Goal: Task Accomplishment & Management: Manage account settings

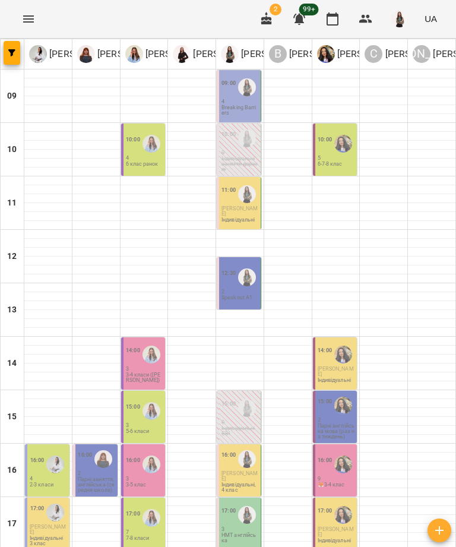
scroll to position [177, 0]
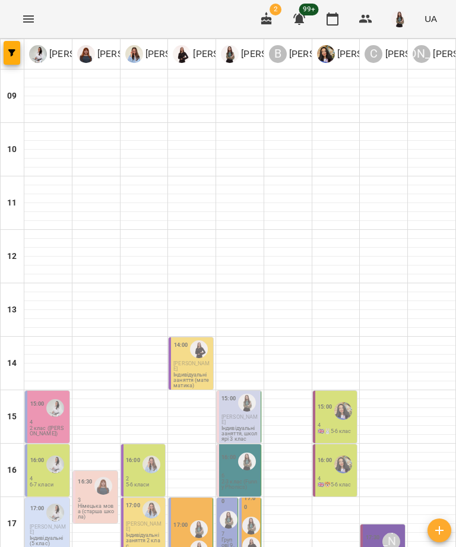
click at [266, 15] on icon "button" at bounding box center [267, 19] width 14 height 14
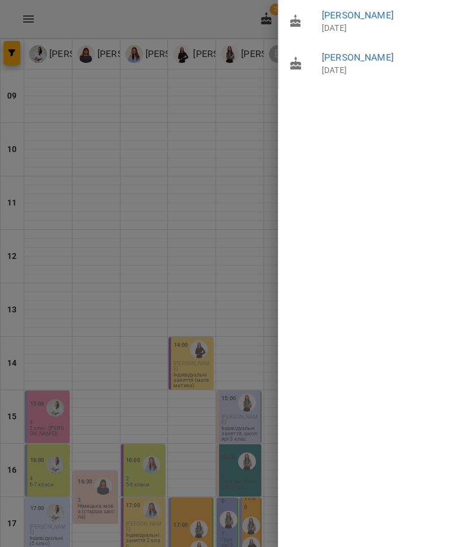
click at [233, 275] on div at bounding box center [228, 273] width 456 height 547
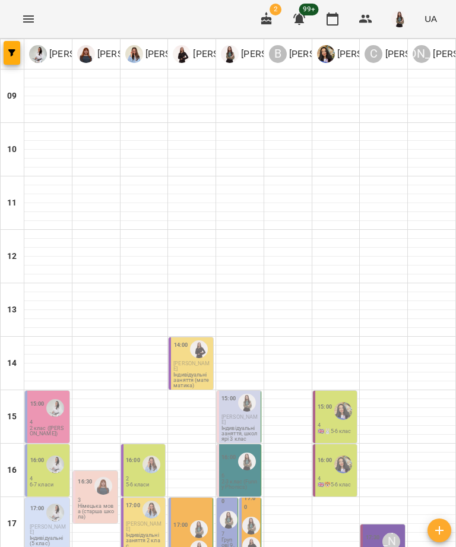
scroll to position [134, 0]
click at [260, 10] on button "button" at bounding box center [267, 19] width 29 height 29
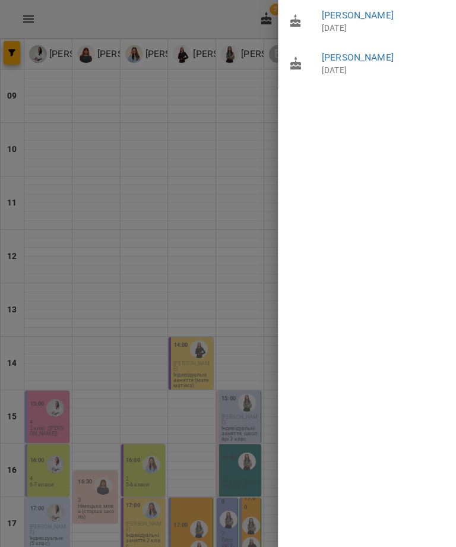
click at [266, 181] on div at bounding box center [228, 273] width 456 height 547
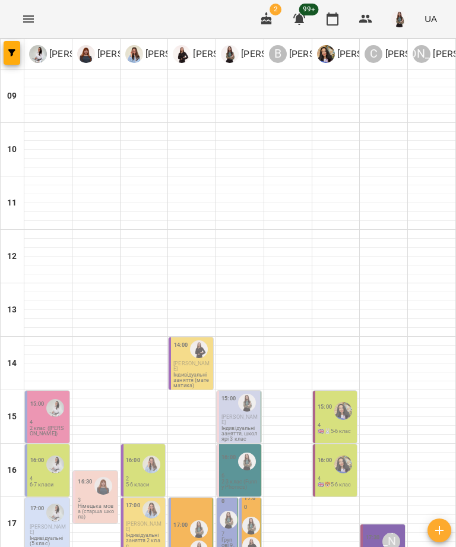
click at [258, 22] on button "button" at bounding box center [267, 19] width 29 height 29
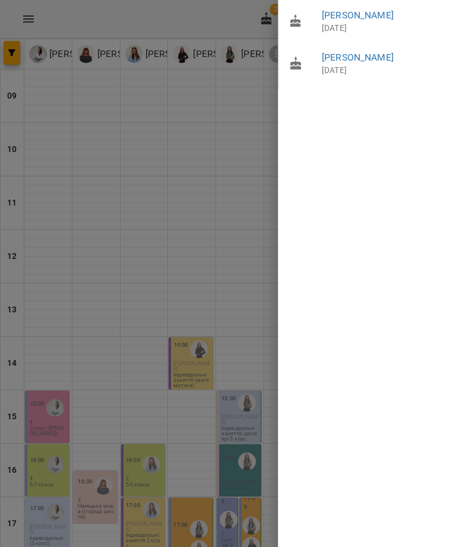
click at [394, 54] on link "Коробко Софія Юріївна" at bounding box center [358, 57] width 72 height 11
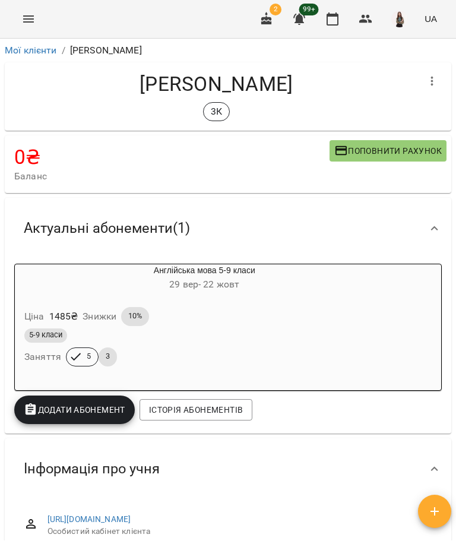
click at [435, 75] on icon "button" at bounding box center [433, 81] width 14 height 14
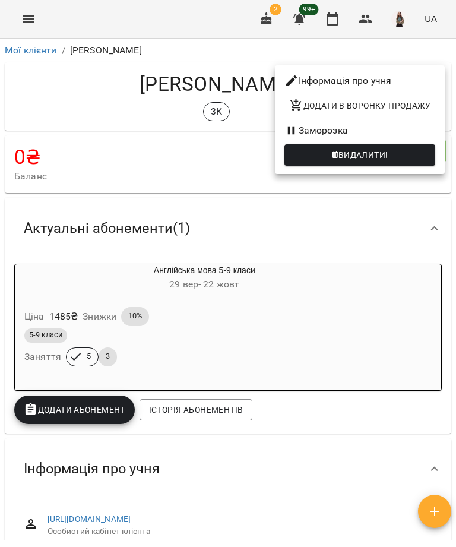
click at [259, 258] on div at bounding box center [228, 273] width 456 height 547
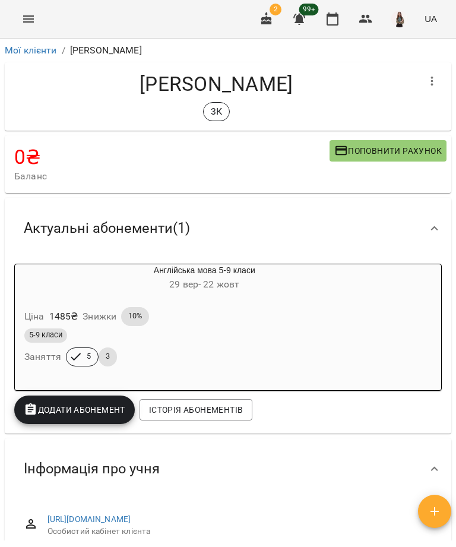
click at [279, 89] on h4 "Коробко Софія Юріївна" at bounding box center [216, 84] width 404 height 24
click at [47, 38] on header "For Business 2 99+ UA" at bounding box center [228, 19] width 456 height 39
click at [42, 55] on link "Мої клієнти" at bounding box center [31, 50] width 52 height 11
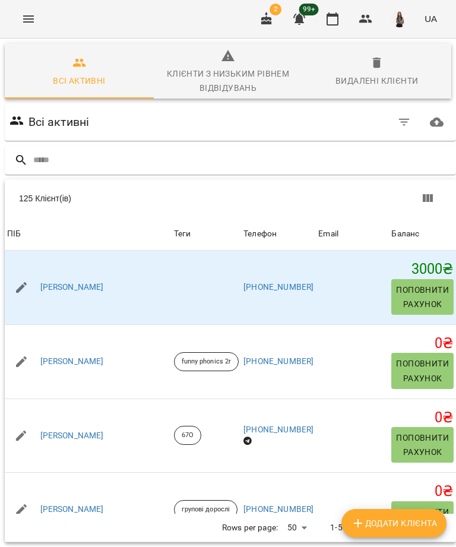
click at [26, 16] on icon "Menu" at bounding box center [28, 18] width 11 height 7
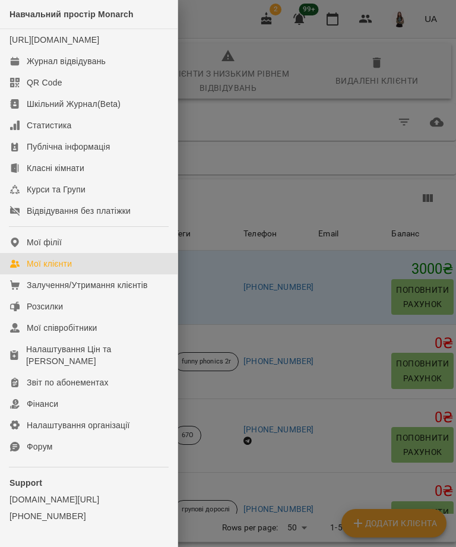
click at [116, 72] on link "Журнал відвідувань" at bounding box center [89, 61] width 178 height 21
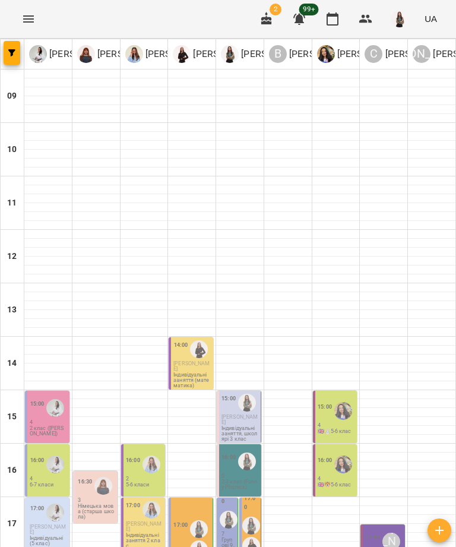
scroll to position [177, 0]
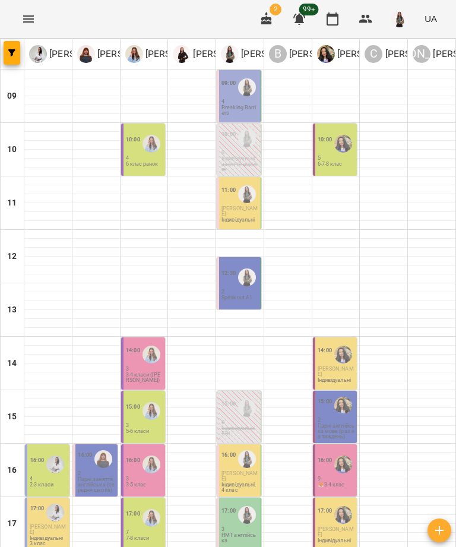
click at [52, 445] on div "16:00 4 2-3 класи" at bounding box center [47, 471] width 45 height 52
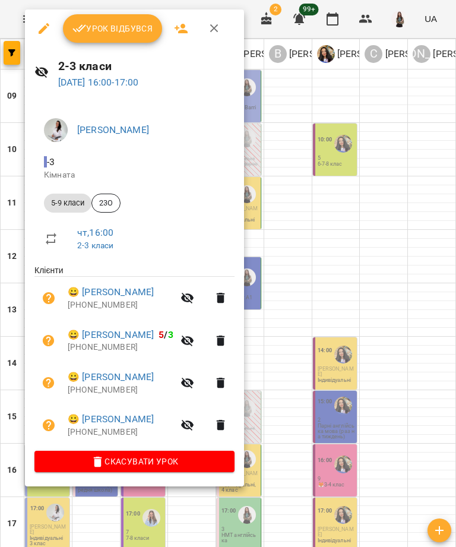
click at [365, 158] on div at bounding box center [228, 273] width 456 height 547
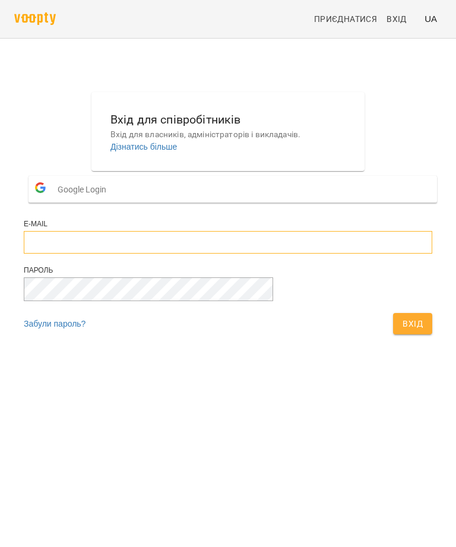
click at [150, 254] on input "email" at bounding box center [228, 242] width 409 height 23
type input "**********"
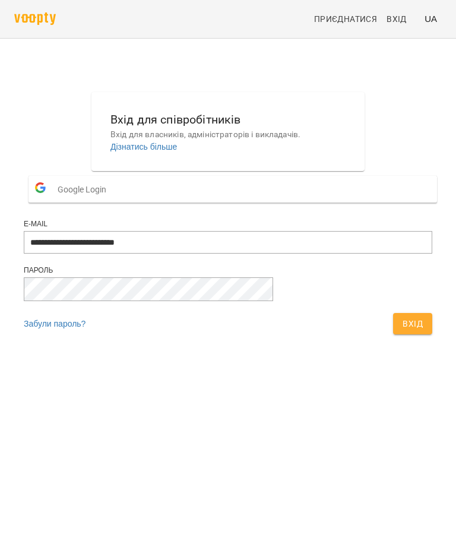
click at [403, 331] on span "Вхід" at bounding box center [413, 324] width 20 height 14
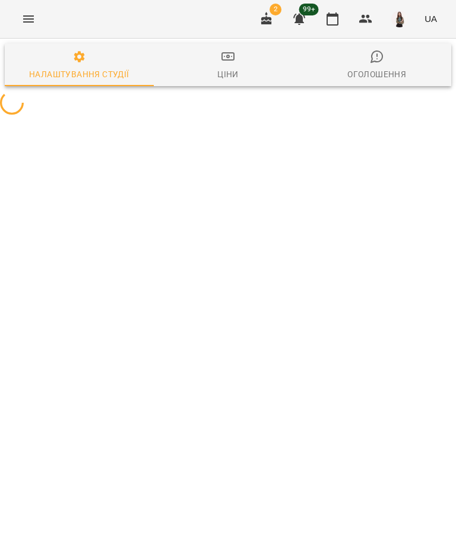
select select "**"
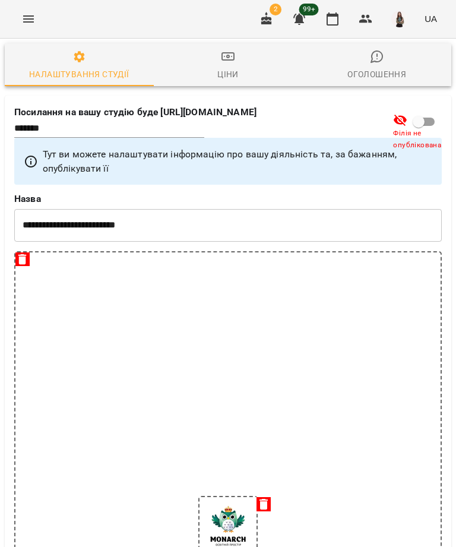
click at [26, 21] on icon "Menu" at bounding box center [28, 19] width 14 height 14
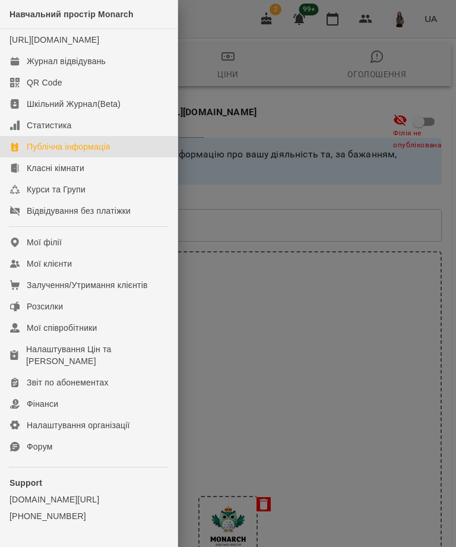
click at [108, 72] on link "Журнал відвідувань" at bounding box center [89, 61] width 178 height 21
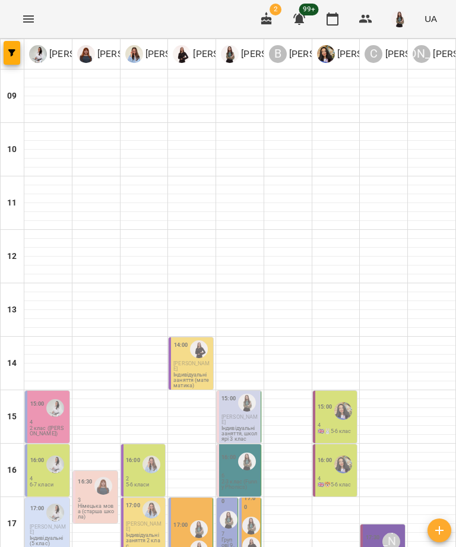
click at [194, 373] on p "Індивідуальні заняття (математика)" at bounding box center [192, 381] width 37 height 16
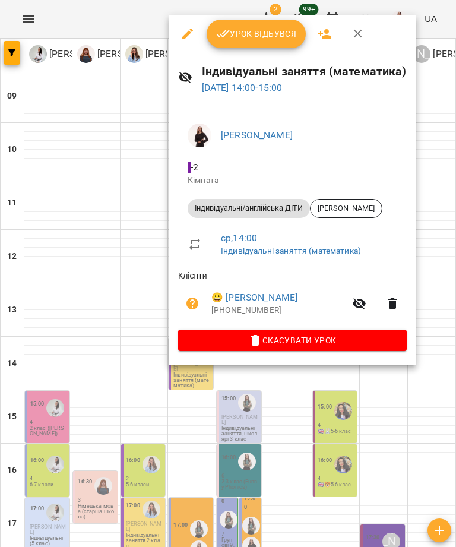
click at [264, 36] on span "Урок відбувся" at bounding box center [256, 34] width 81 height 14
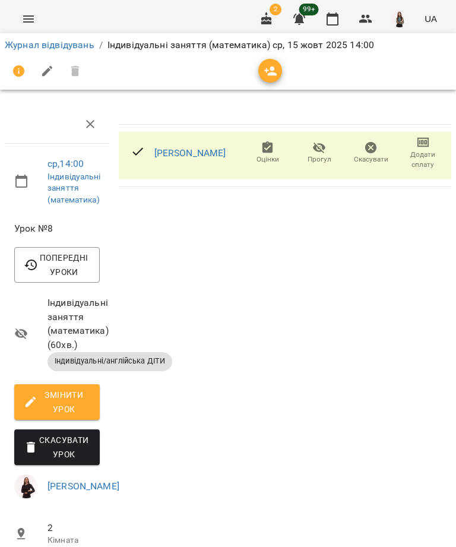
click at [216, 148] on link "Опрощенко Поліна" at bounding box center [191, 152] width 72 height 11
click at [78, 41] on link "Журнал відвідувань" at bounding box center [50, 44] width 90 height 11
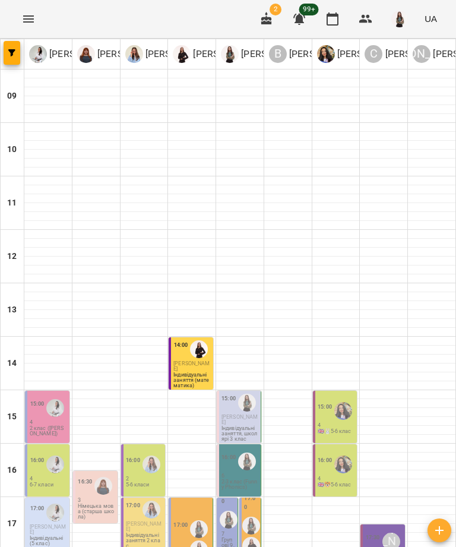
click at [46, 417] on img "Ольга Березій" at bounding box center [55, 408] width 18 height 18
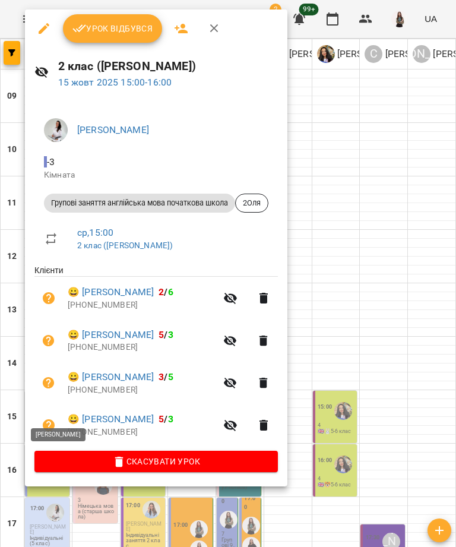
click at [130, 26] on span "Урок відбувся" at bounding box center [113, 28] width 81 height 14
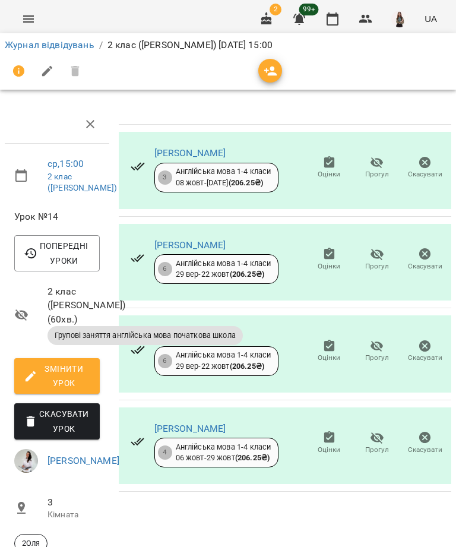
click at [65, 47] on link "Журнал відвідувань" at bounding box center [50, 44] width 90 height 11
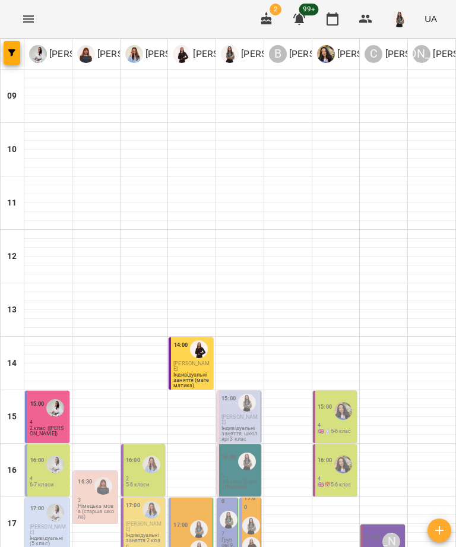
click at [242, 433] on p "Індивідуальні заняття, школярі 3 клас" at bounding box center [240, 434] width 37 height 16
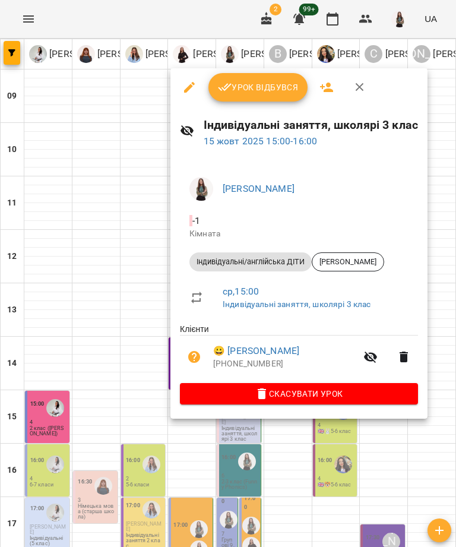
click at [288, 87] on span "Урок відбувся" at bounding box center [258, 87] width 81 height 14
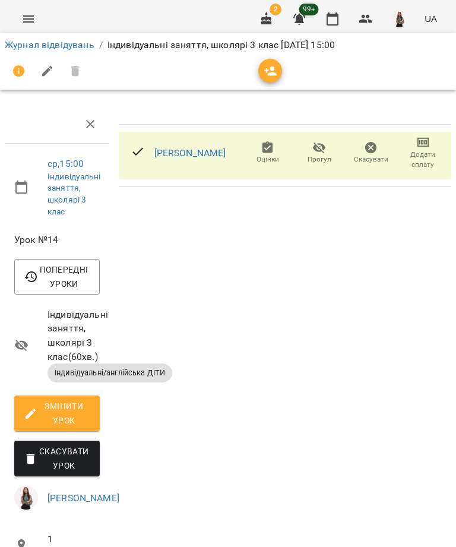
click at [226, 152] on link "Резніков Даніїл Андрійович" at bounding box center [191, 152] width 72 height 11
click at [82, 45] on link "Журнал відвідувань" at bounding box center [50, 44] width 90 height 11
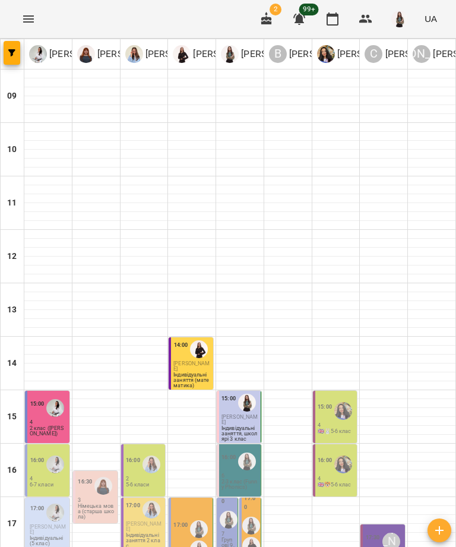
click at [333, 424] on p "4" at bounding box center [336, 425] width 37 height 5
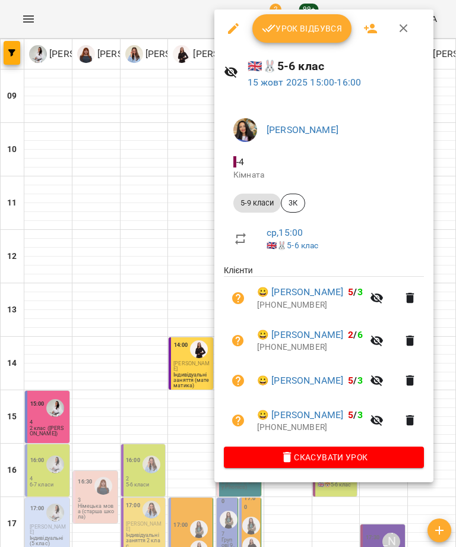
click at [311, 29] on span "Урок відбувся" at bounding box center [302, 28] width 81 height 14
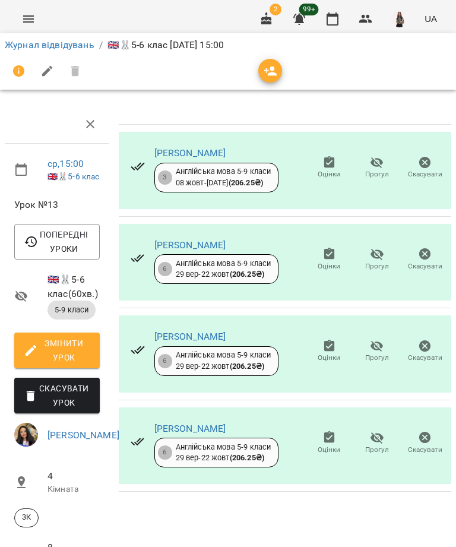
click at [75, 49] on link "Журнал відвідувань" at bounding box center [50, 44] width 90 height 11
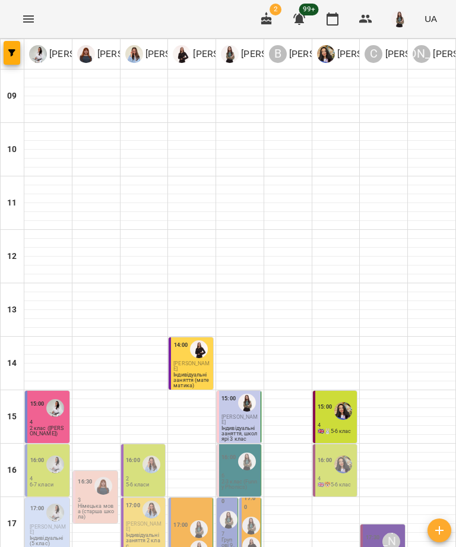
scroll to position [150, 0]
click at [43, 483] on p "6-7 класи" at bounding box center [42, 485] width 24 height 5
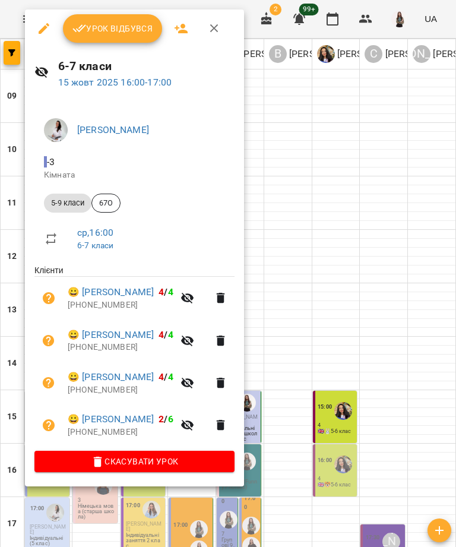
click at [126, 32] on span "Урок відбувся" at bounding box center [113, 28] width 81 height 14
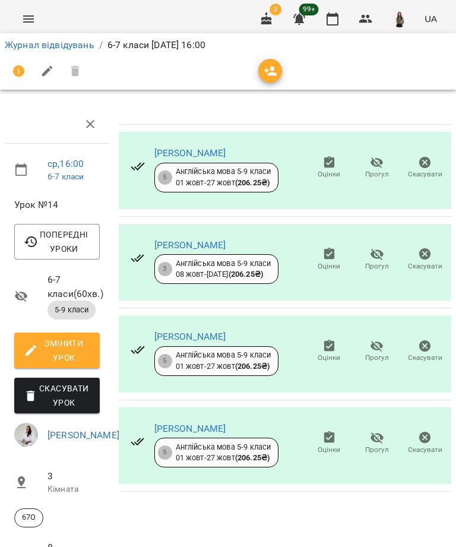
click at [65, 46] on link "Журнал відвідувань" at bounding box center [50, 44] width 90 height 11
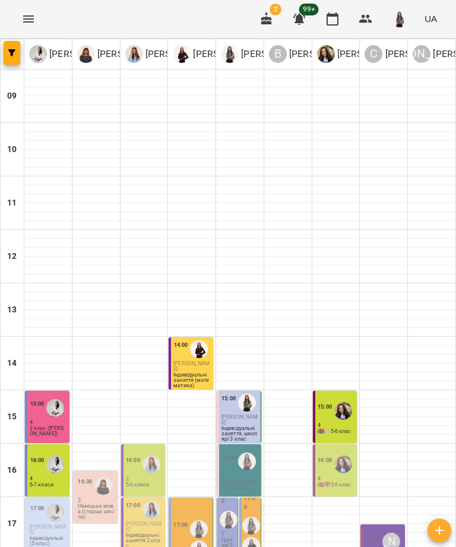
scroll to position [72, 0]
click at [97, 504] on p "Німецька мова (старша школа)" at bounding box center [96, 512] width 37 height 16
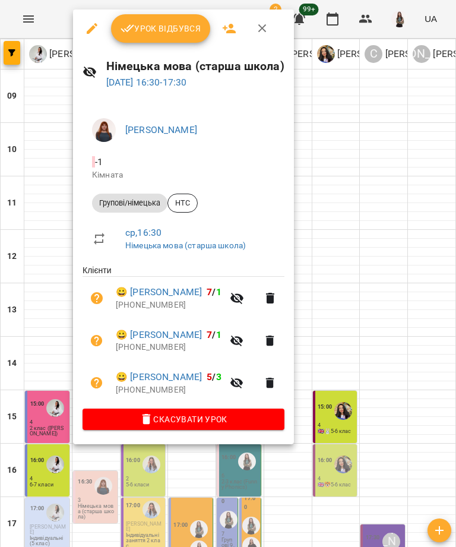
click at [177, 33] on span "Урок відбувся" at bounding box center [161, 28] width 81 height 14
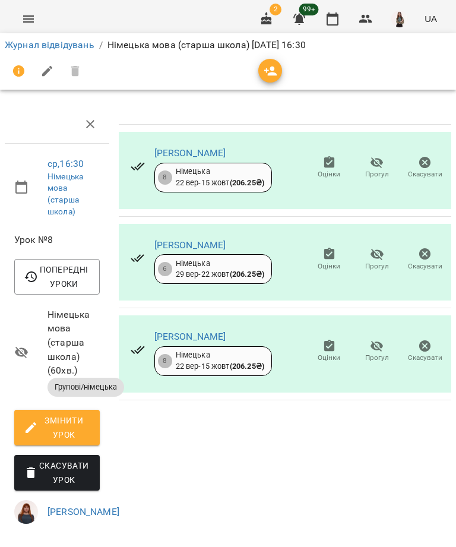
click at [72, 48] on link "Журнал відвідувань" at bounding box center [50, 44] width 90 height 11
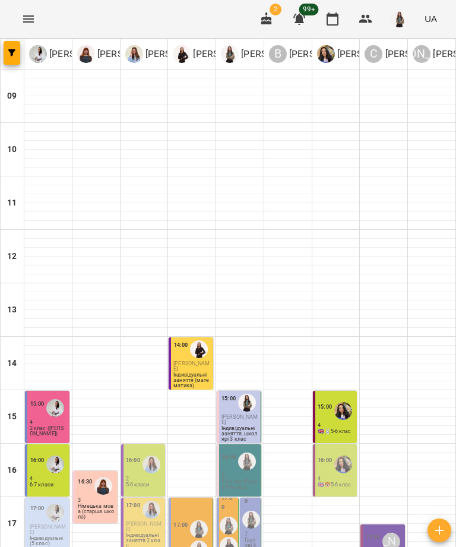
scroll to position [58, 0]
click at [143, 483] on p "5-6 класи" at bounding box center [138, 485] width 24 height 5
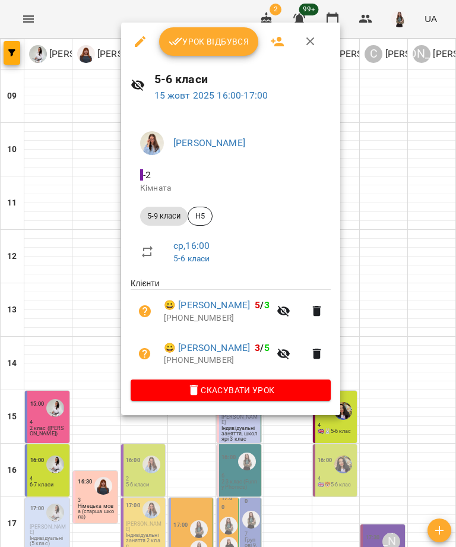
click at [217, 46] on span "Урок відбувся" at bounding box center [209, 41] width 81 height 14
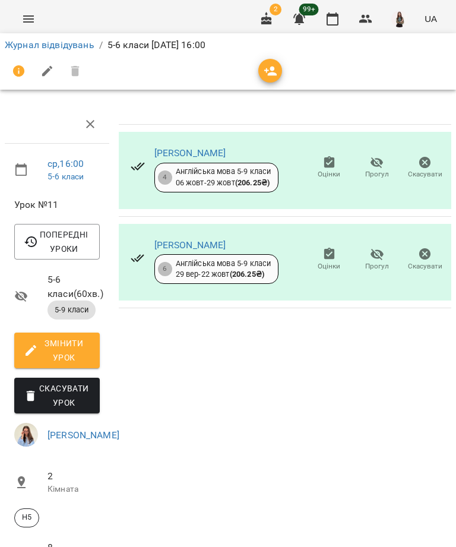
click at [72, 45] on link "Журнал відвідувань" at bounding box center [50, 44] width 90 height 11
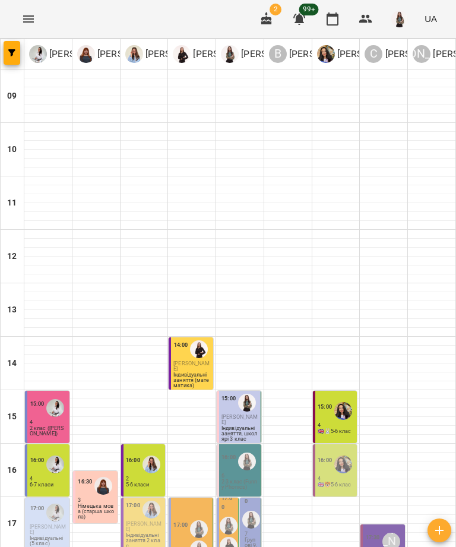
scroll to position [62, 0]
click at [239, 480] on p "2-3 клас (Funny Phonics)" at bounding box center [240, 485] width 37 height 11
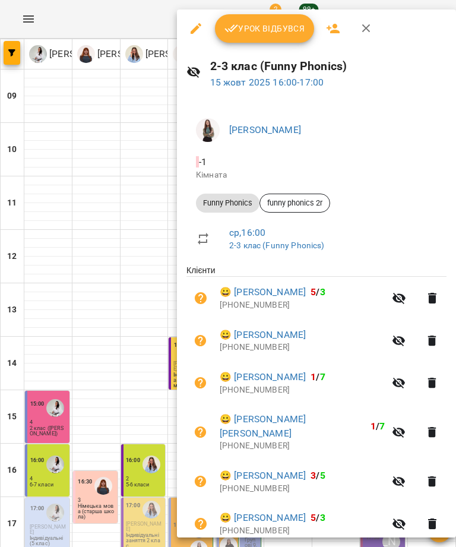
click at [267, 26] on span "Урок відбувся" at bounding box center [265, 28] width 81 height 14
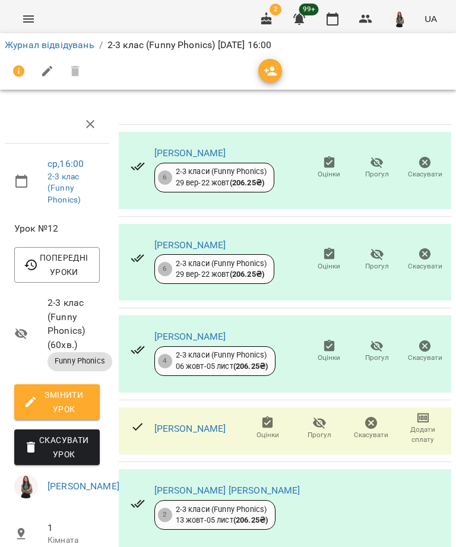
click at [67, 48] on link "Журнал відвідувань" at bounding box center [50, 44] width 90 height 11
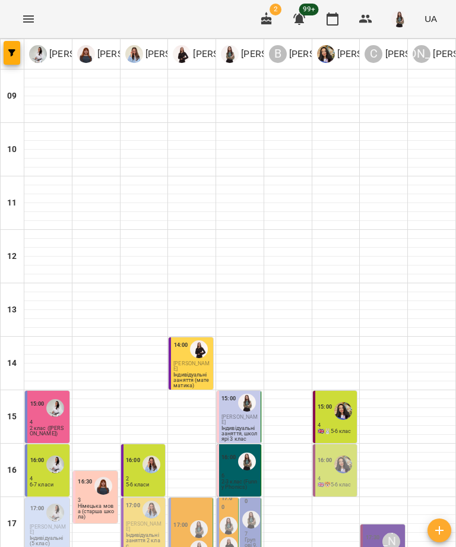
scroll to position [78, 0]
click at [339, 477] on p "4" at bounding box center [336, 479] width 37 height 5
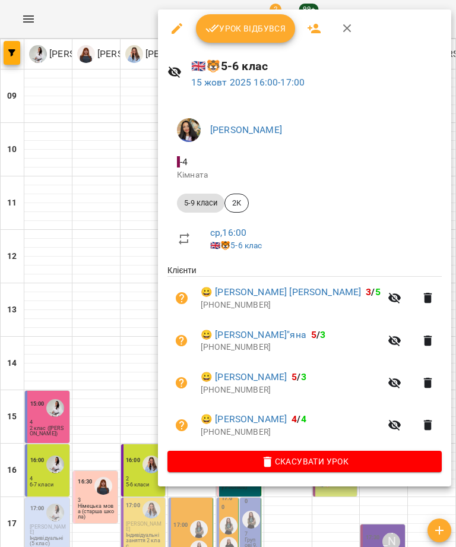
click at [265, 33] on span "Урок відбувся" at bounding box center [246, 28] width 81 height 14
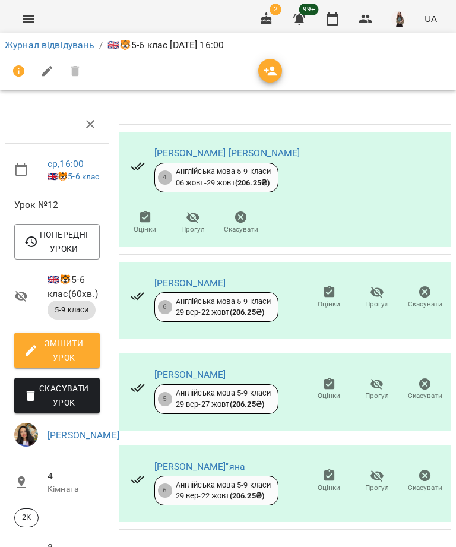
click at [60, 45] on link "Журнал відвідувань" at bounding box center [50, 44] width 90 height 11
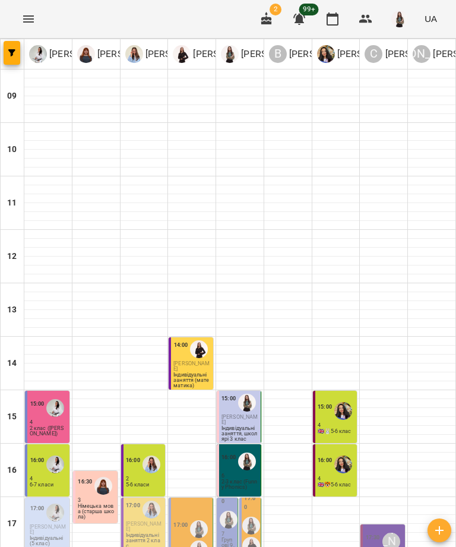
scroll to position [162, 0]
click at [56, 536] on p "Індивідуальні (5 клас)" at bounding box center [48, 541] width 37 height 11
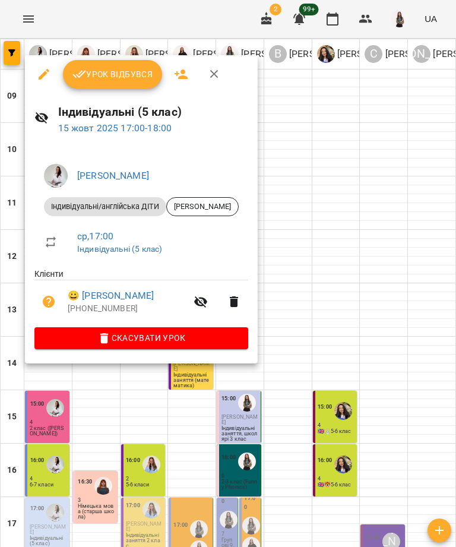
click at [138, 78] on span "Урок відбувся" at bounding box center [113, 74] width 81 height 14
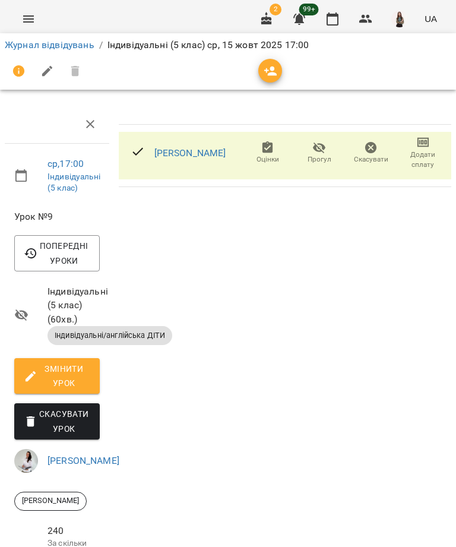
click at [212, 154] on link "Пасєка Анастасія" at bounding box center [191, 152] width 72 height 11
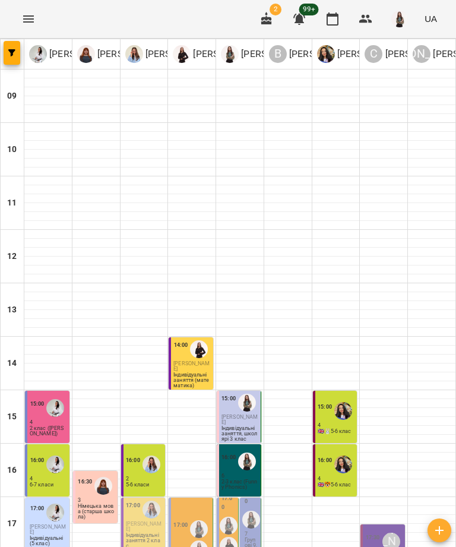
scroll to position [152, 0]
click at [148, 533] on p "Індивідуальні заняття 2 клас" at bounding box center [144, 541] width 37 height 16
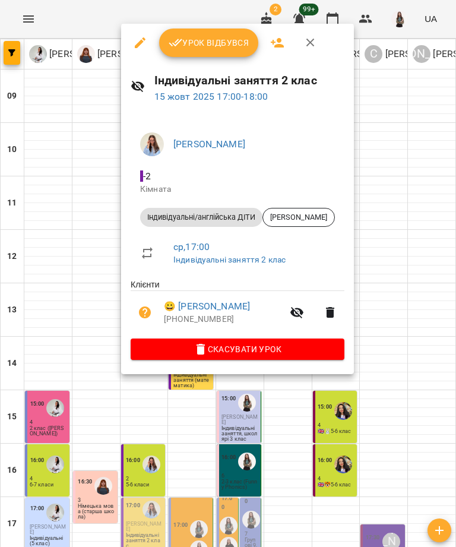
click at [237, 37] on span "Урок відбувся" at bounding box center [209, 43] width 81 height 14
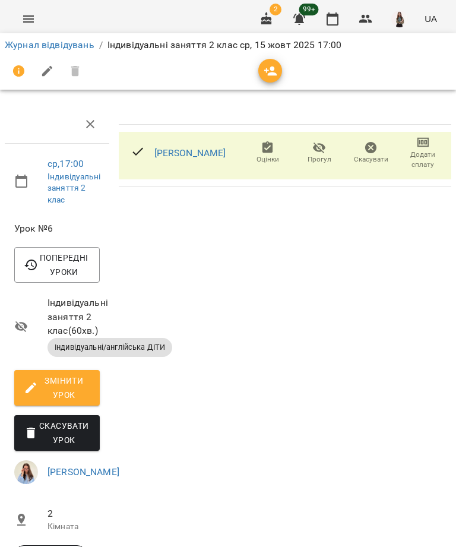
click at [81, 45] on link "Журнал відвідувань" at bounding box center [50, 44] width 90 height 11
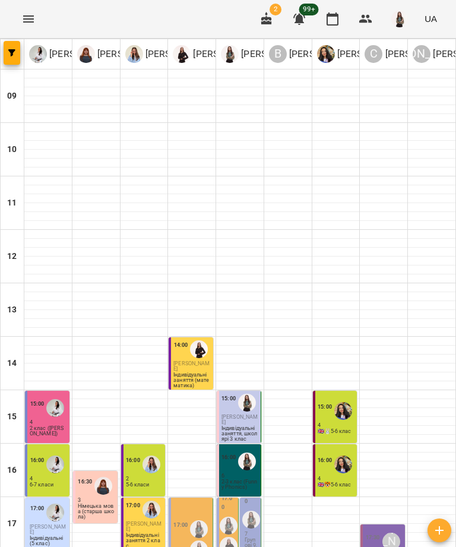
scroll to position [121, 0]
click at [187, 498] on div "17:00 4 Підготовка до школи+англійська мова" at bounding box center [191, 551] width 45 height 106
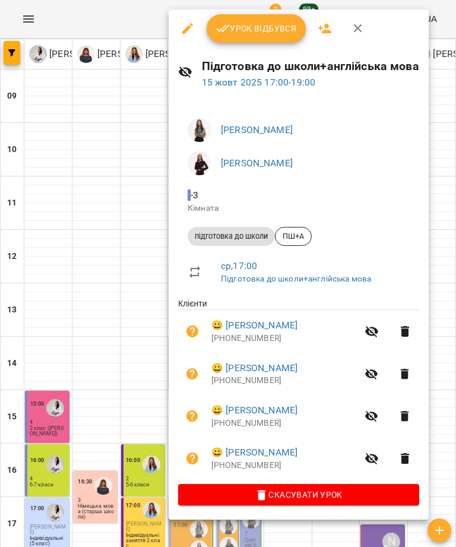
click at [268, 24] on span "Урок відбувся" at bounding box center [256, 28] width 81 height 14
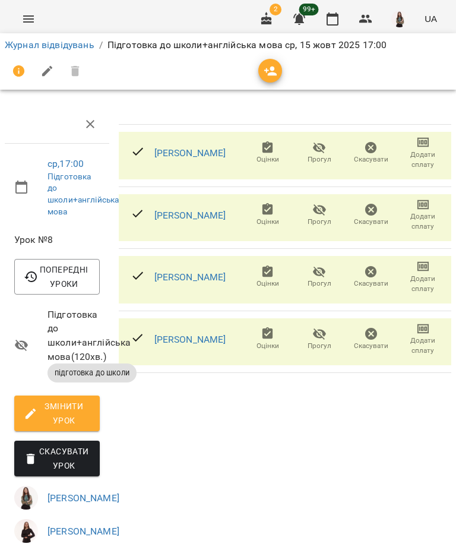
click at [226, 345] on link "Постернак Надія Едуардівна" at bounding box center [191, 339] width 72 height 11
click at [226, 283] on link "Пожидаєва Вікторія Сергіївна" at bounding box center [191, 277] width 72 height 11
click at [204, 221] on link "Дудняк Олексій" at bounding box center [191, 215] width 72 height 11
click at [226, 153] on link "Волонець Анна Дмитрівна" at bounding box center [191, 152] width 72 height 11
click at [69, 50] on link "Журнал відвідувань" at bounding box center [50, 44] width 90 height 11
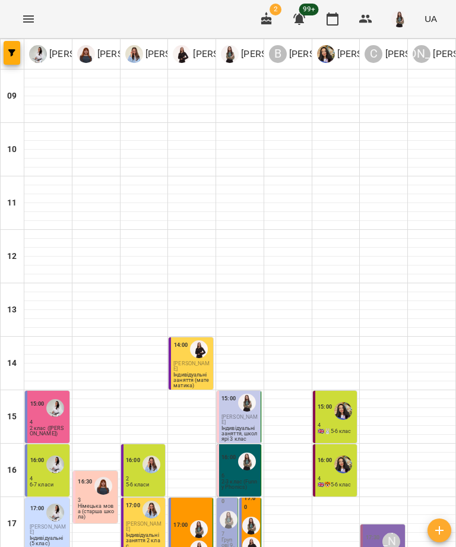
scroll to position [177, 0]
click at [231, 538] on p "Групові 9,10 клас" at bounding box center [229, 548] width 14 height 21
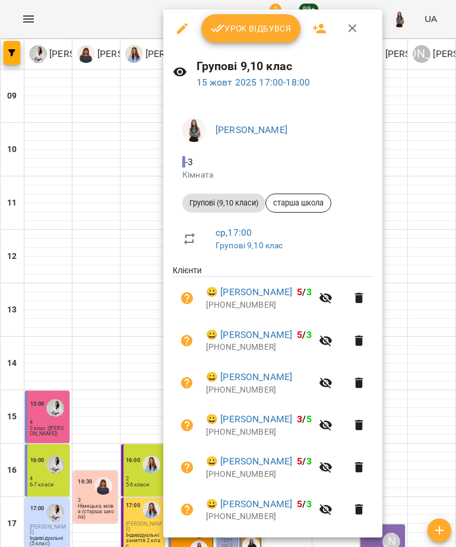
click at [268, 42] on button "Урок відбувся" at bounding box center [251, 28] width 100 height 29
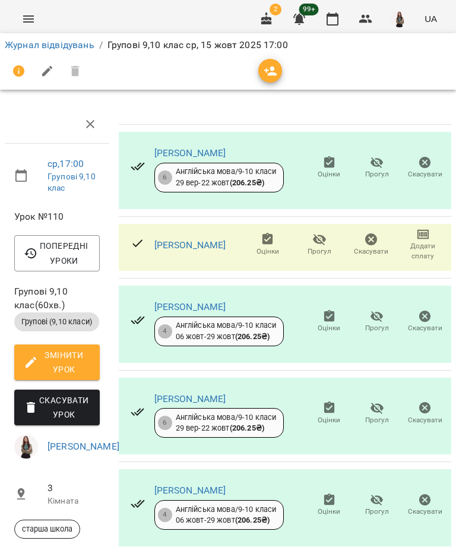
click at [313, 245] on icon "button" at bounding box center [319, 239] width 13 height 11
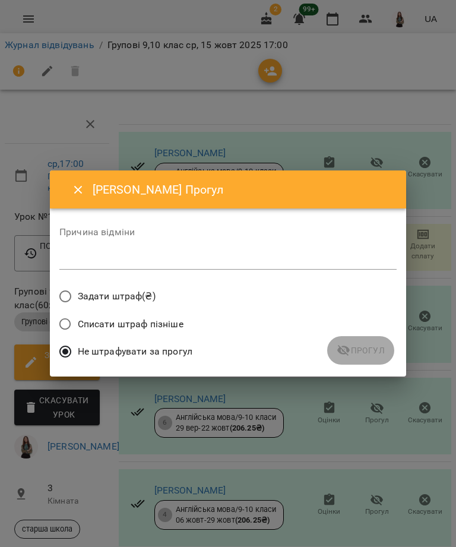
click at [187, 252] on div "*" at bounding box center [228, 260] width 338 height 18
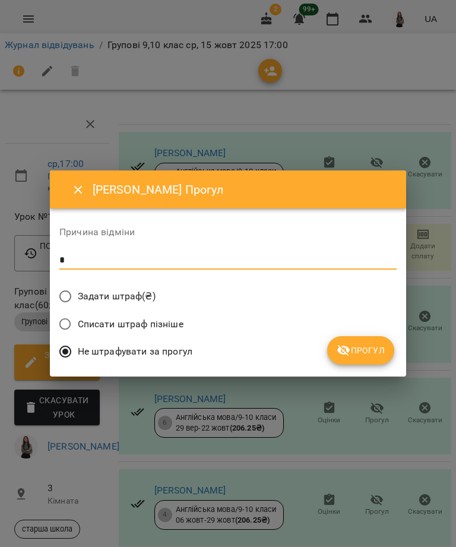
type textarea "*"
click at [372, 348] on span "Прогул" at bounding box center [361, 351] width 48 height 14
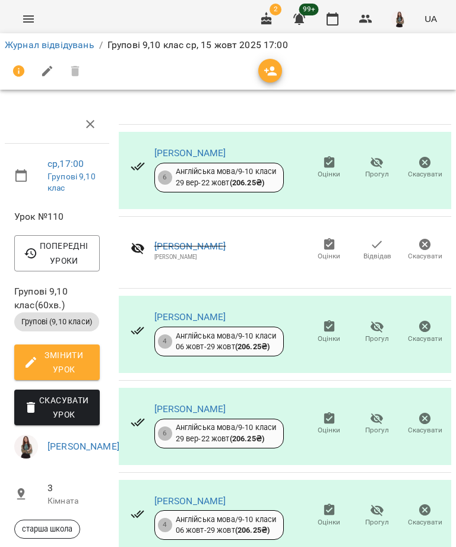
click at [65, 41] on link "Журнал відвідувань" at bounding box center [50, 44] width 90 height 11
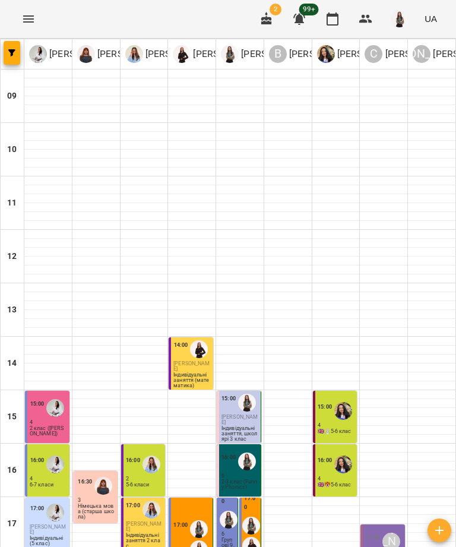
scroll to position [177, 0]
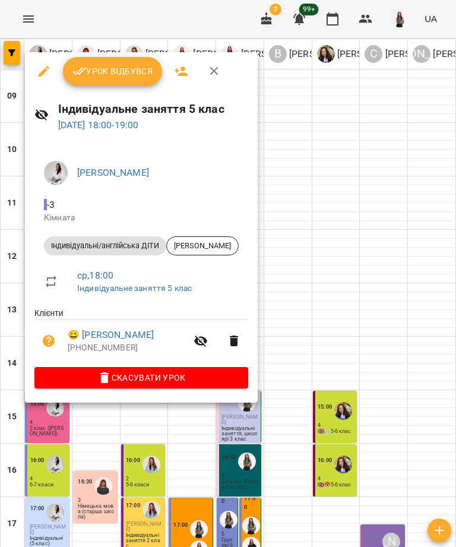
click at [133, 336] on link "😀 Горич Єгор Андрійович" at bounding box center [111, 335] width 86 height 14
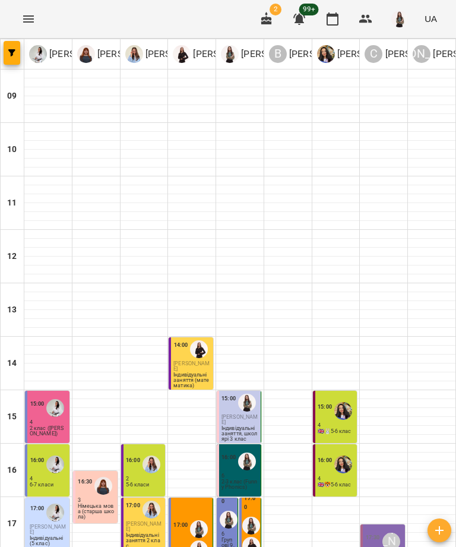
scroll to position [177, 0]
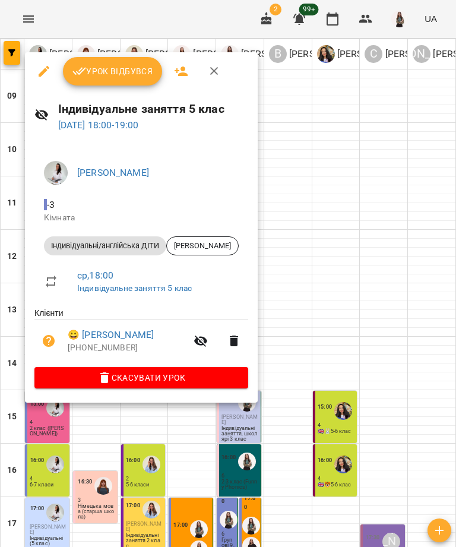
click at [134, 71] on span "Урок відбувся" at bounding box center [113, 71] width 81 height 14
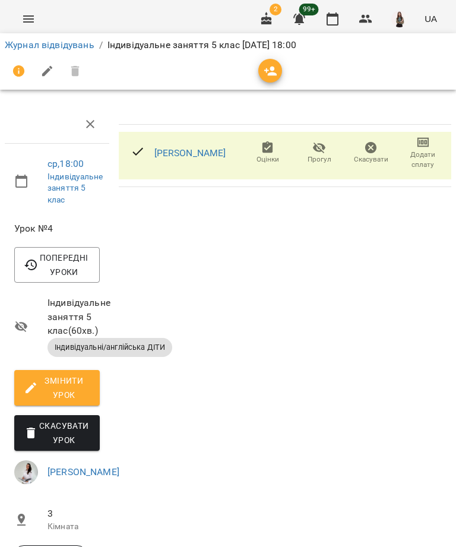
click at [78, 49] on link "Журнал відвідувань" at bounding box center [50, 44] width 90 height 11
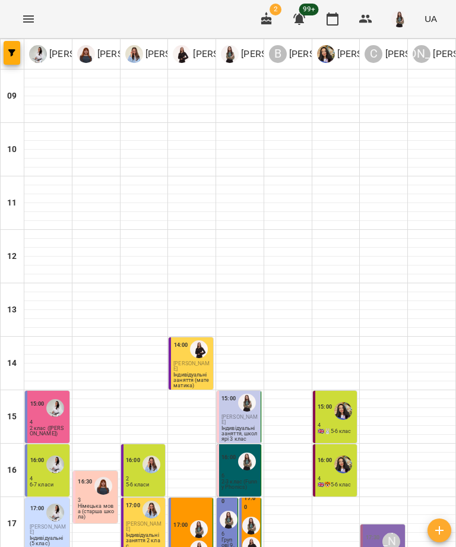
scroll to position [177, 0]
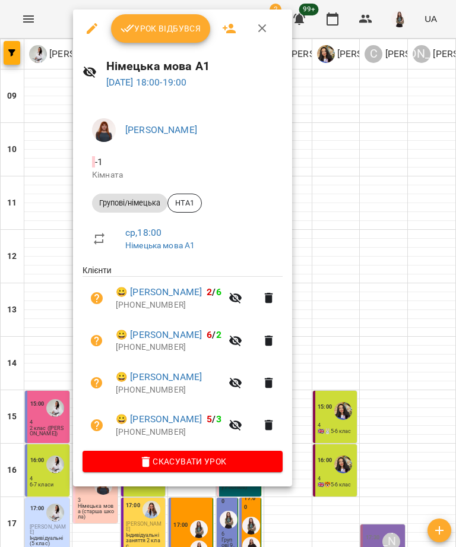
click at [177, 30] on span "Урок відбувся" at bounding box center [161, 28] width 81 height 14
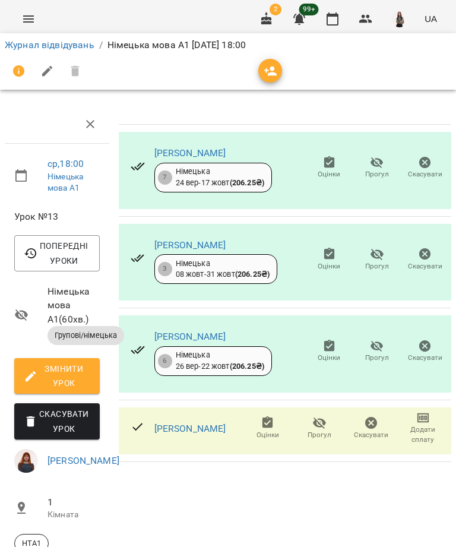
click at [212, 427] on link "[PERSON_NAME]" at bounding box center [191, 428] width 72 height 11
click at [75, 39] on link "Журнал відвідувань" at bounding box center [50, 44] width 90 height 11
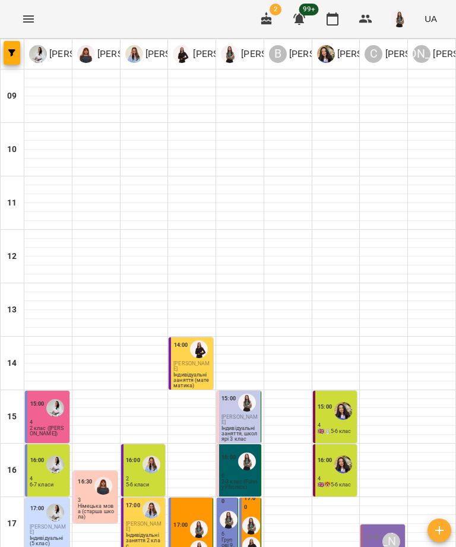
scroll to position [177, 0]
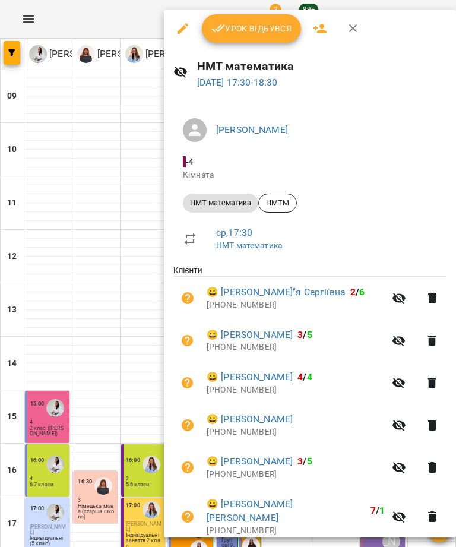
click at [260, 23] on span "Урок відбувся" at bounding box center [252, 28] width 81 height 14
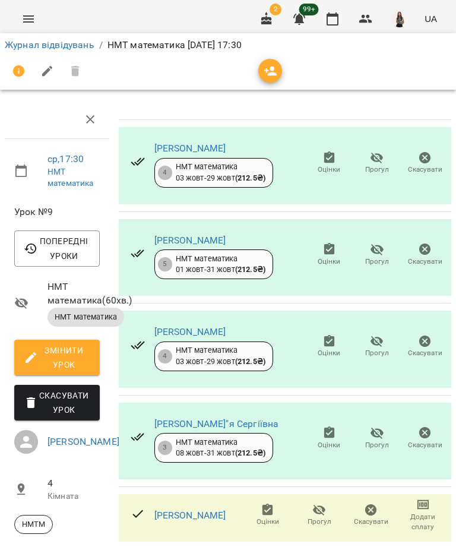
scroll to position [274, 0]
click at [313, 505] on icon "button" at bounding box center [319, 510] width 13 height 11
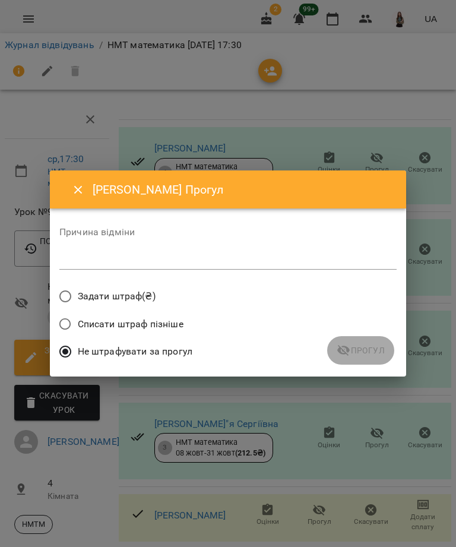
click at [218, 252] on div "*" at bounding box center [228, 260] width 338 height 18
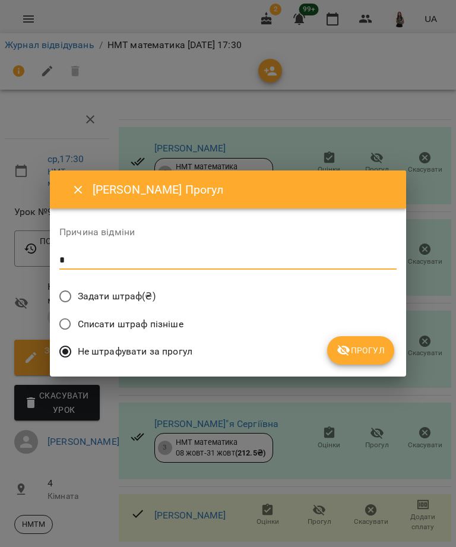
type textarea "*"
click at [377, 343] on button "Прогул" at bounding box center [360, 350] width 67 height 29
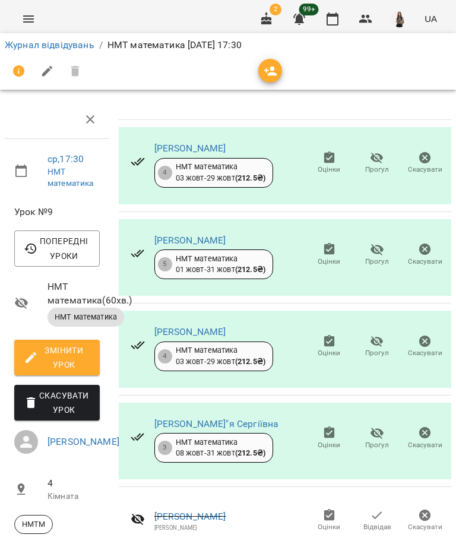
scroll to position [80, 0]
click at [382, 244] on icon "button" at bounding box center [377, 249] width 13 height 11
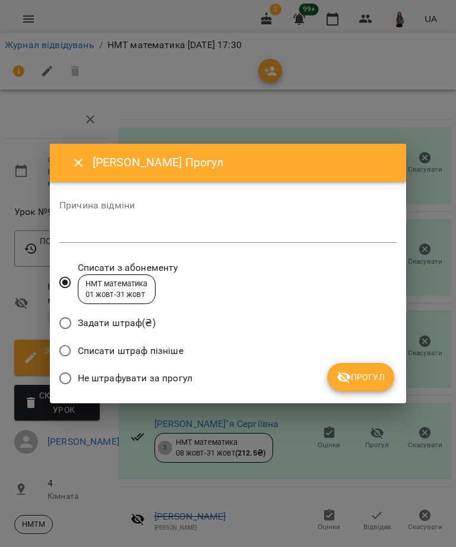
click at [150, 385] on span "Не штрафувати за прогул" at bounding box center [135, 378] width 115 height 14
click at [222, 228] on textarea at bounding box center [228, 233] width 338 height 11
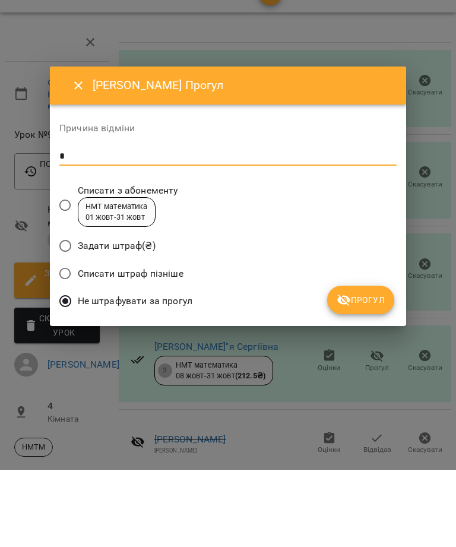
type textarea "*"
click at [367, 363] on button "Прогул" at bounding box center [360, 377] width 67 height 29
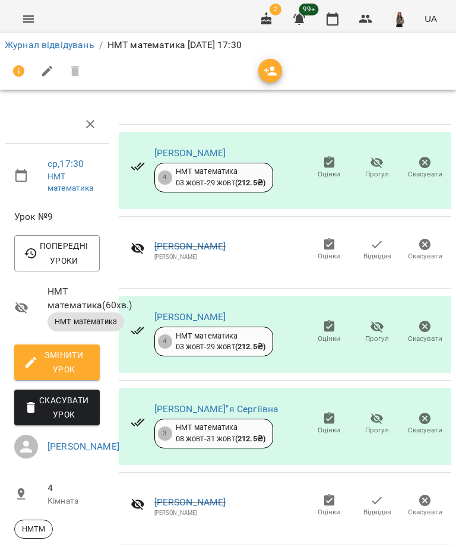
scroll to position [0, 0]
click at [74, 46] on link "Журнал відвідувань" at bounding box center [50, 44] width 90 height 11
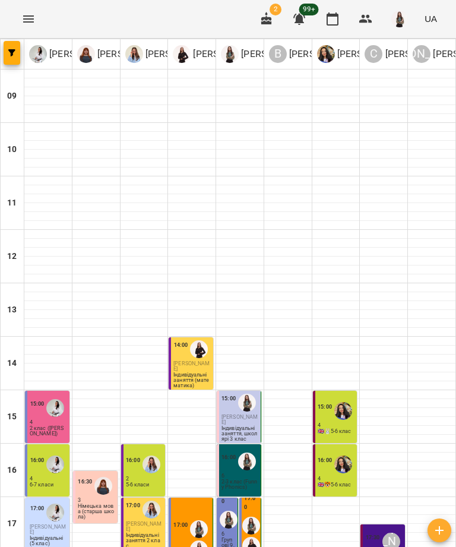
scroll to position [177, 0]
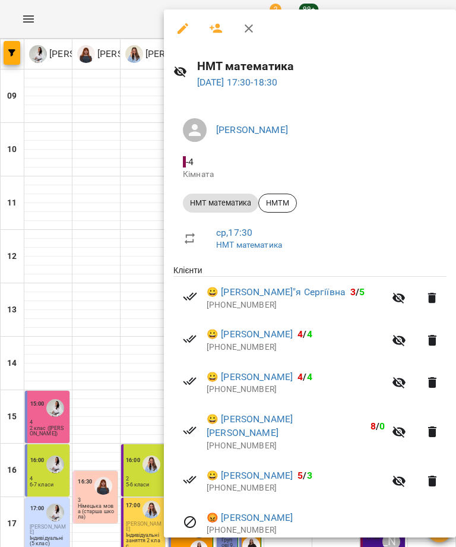
scroll to position [0, 0]
click at [252, 32] on icon "button" at bounding box center [249, 28] width 8 height 8
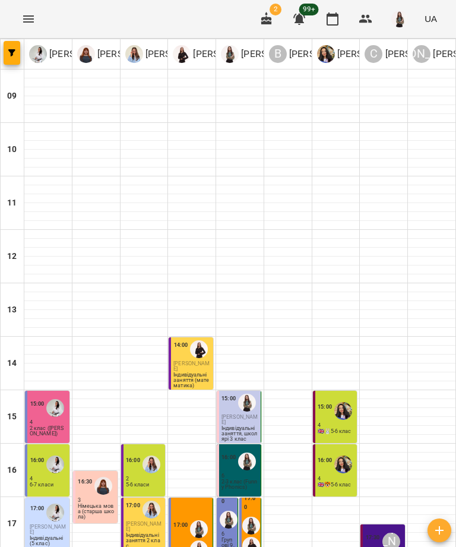
scroll to position [177, 0]
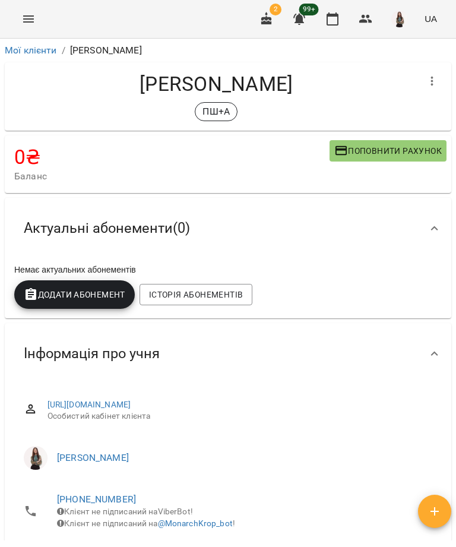
click at [440, 76] on button "button" at bounding box center [432, 81] width 29 height 29
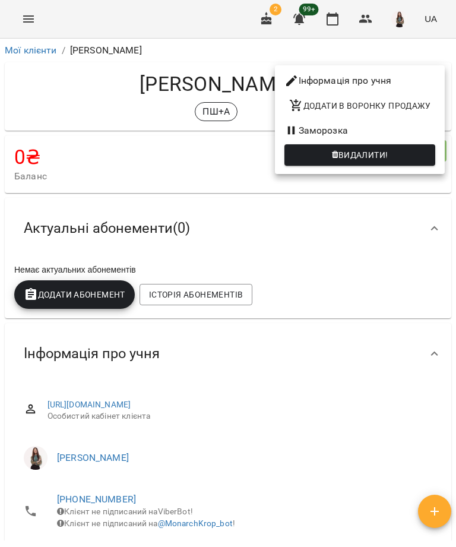
click at [212, 288] on div at bounding box center [228, 273] width 456 height 547
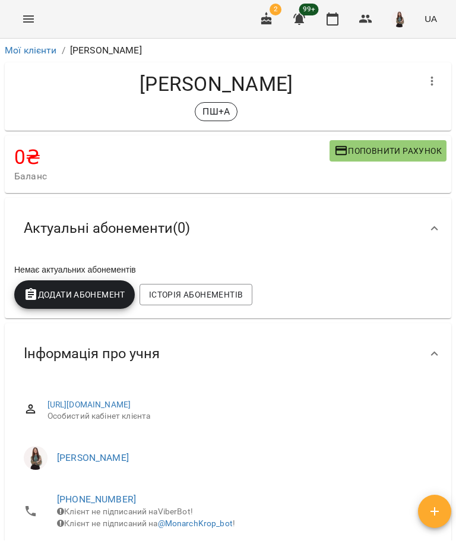
click at [231, 295] on span "Історія абонементів" at bounding box center [196, 295] width 94 height 14
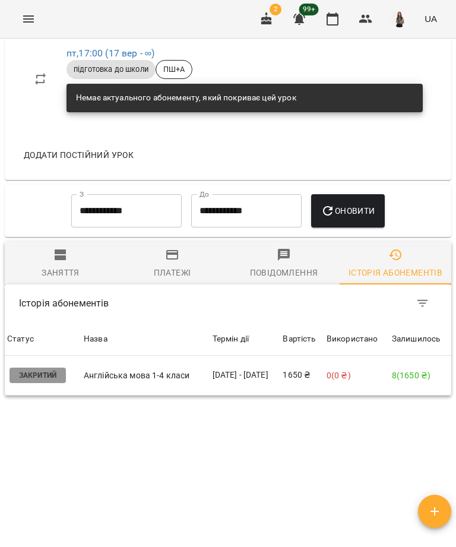
scroll to position [944, 0]
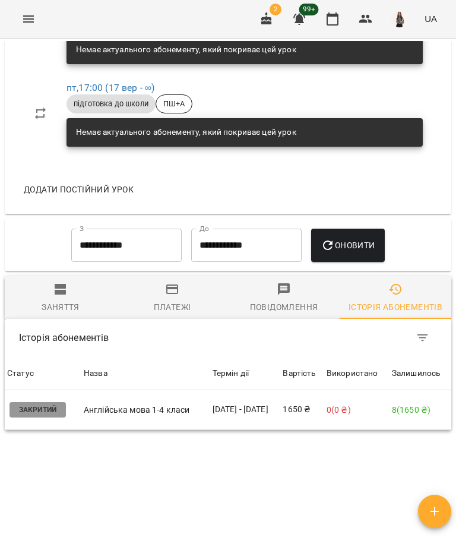
click at [339, 404] on p "0 ( 0 ₴ )" at bounding box center [357, 410] width 61 height 12
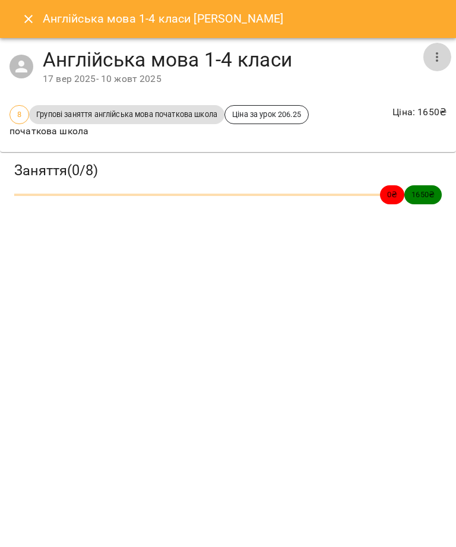
click at [435, 60] on icon "button" at bounding box center [437, 57] width 14 height 14
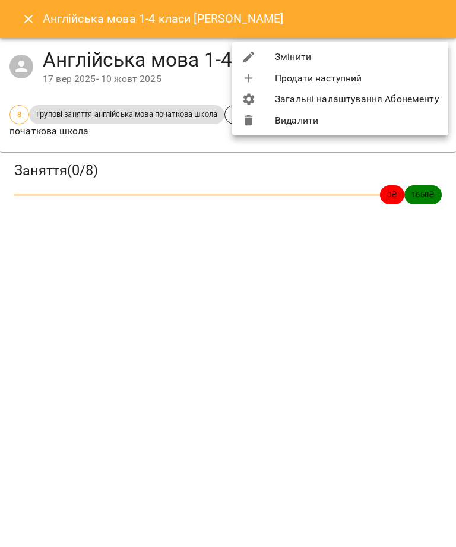
click at [389, 52] on li "Змінити" at bounding box center [340, 56] width 216 height 21
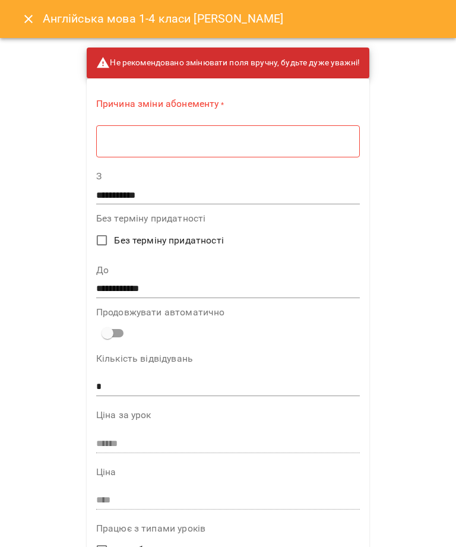
click at [260, 145] on textarea at bounding box center [228, 141] width 247 height 11
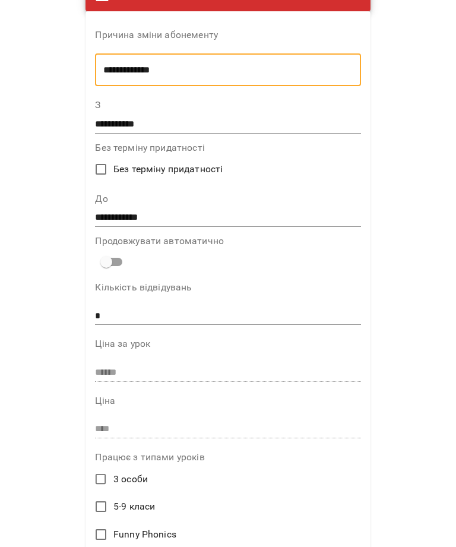
scroll to position [66, 0]
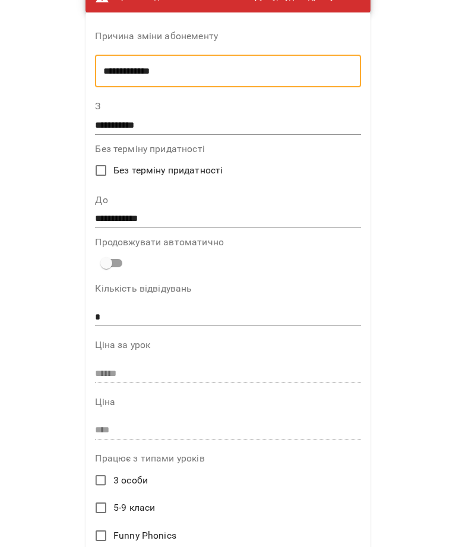
type textarea "**********"
click at [310, 216] on input "**********" at bounding box center [228, 219] width 266 height 19
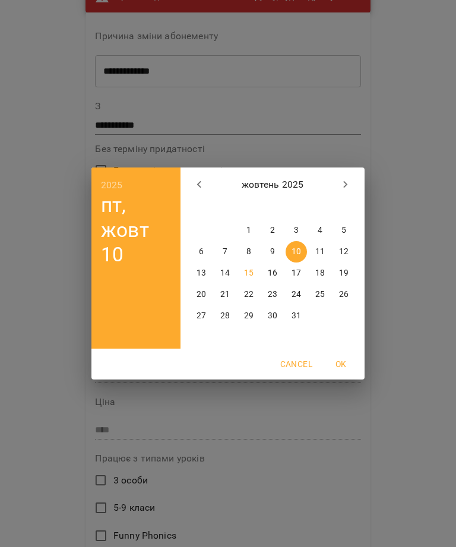
click at [251, 283] on button "15" at bounding box center [248, 273] width 21 height 21
type input "**********"
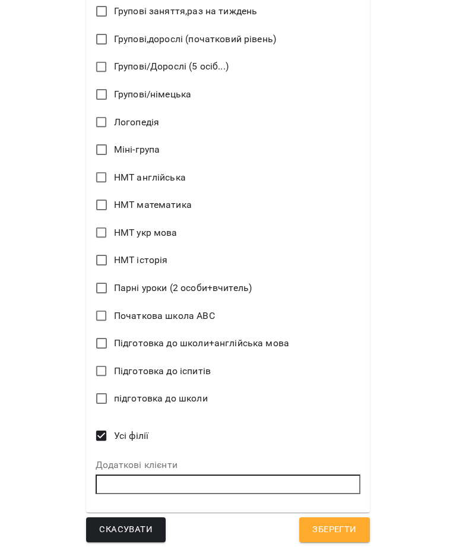
click at [335, 522] on span "Зберегти" at bounding box center [335, 529] width 44 height 15
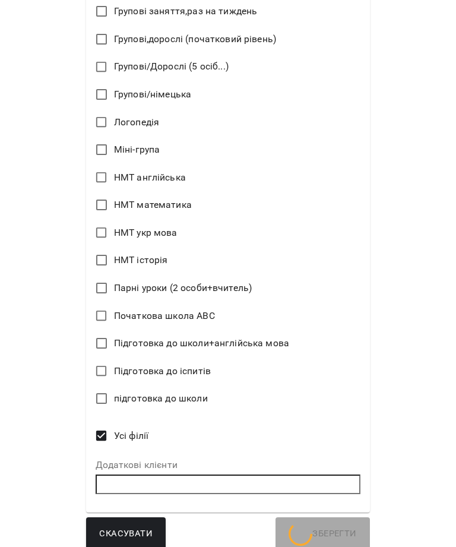
scroll to position [757, 0]
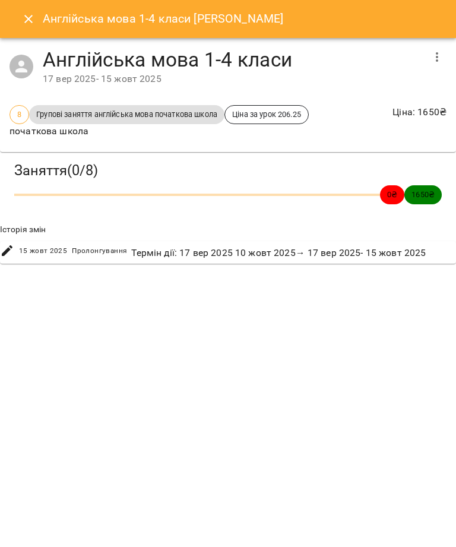
click at [25, 26] on icon "Close" at bounding box center [28, 19] width 14 height 14
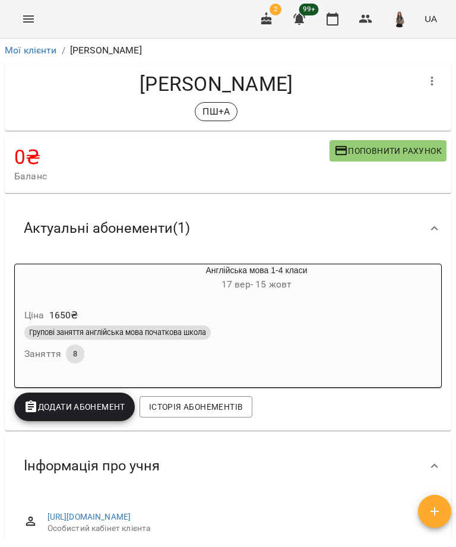
scroll to position [-14, 0]
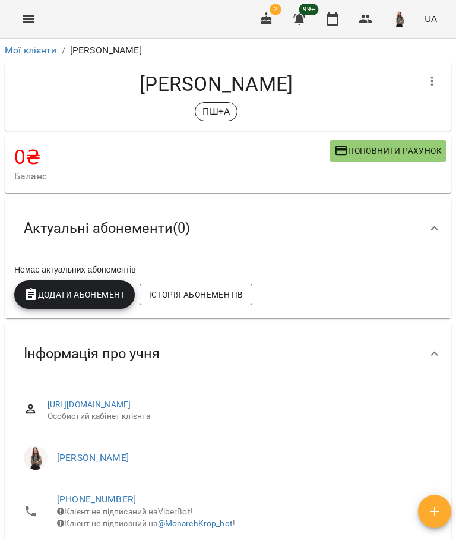
click at [232, 300] on span "Історія абонементів" at bounding box center [196, 295] width 94 height 14
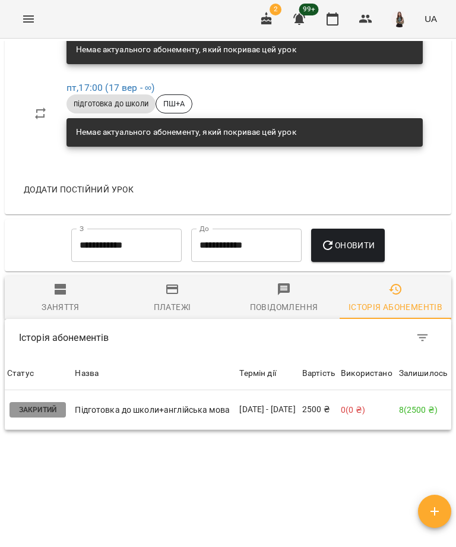
click at [358, 390] on td "0 ( 0 ₴ )" at bounding box center [368, 410] width 58 height 40
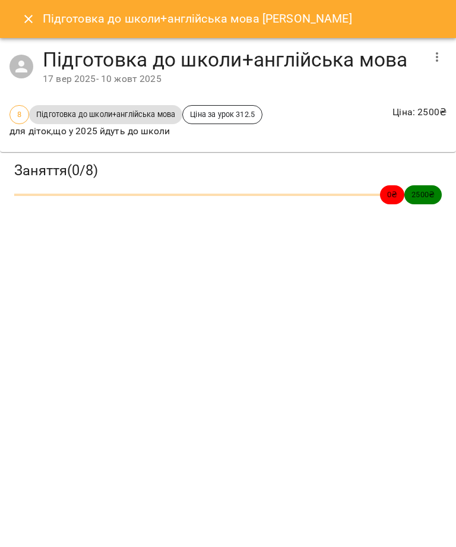
click at [431, 62] on icon "button" at bounding box center [437, 57] width 14 height 14
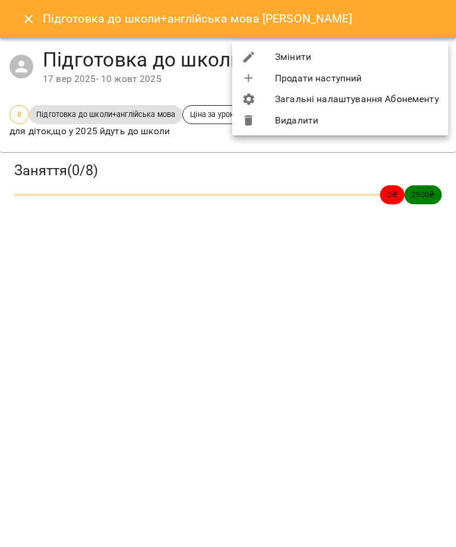
click at [418, 60] on li "Змінити" at bounding box center [340, 56] width 216 height 21
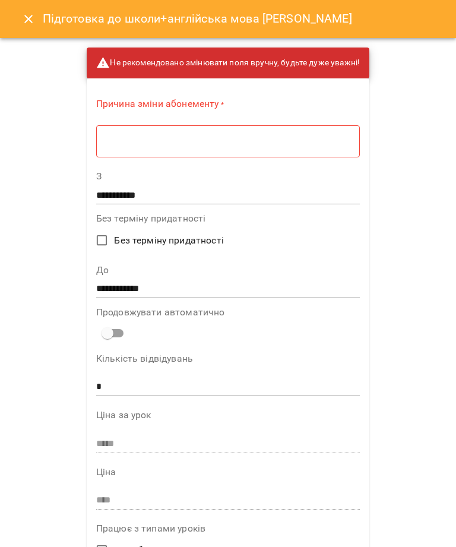
click at [328, 137] on textarea at bounding box center [228, 141] width 247 height 11
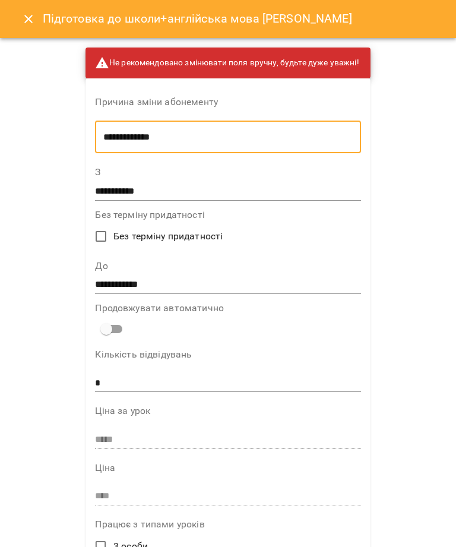
type textarea "**********"
click at [433, 291] on div "**********" at bounding box center [228, 273] width 456 height 547
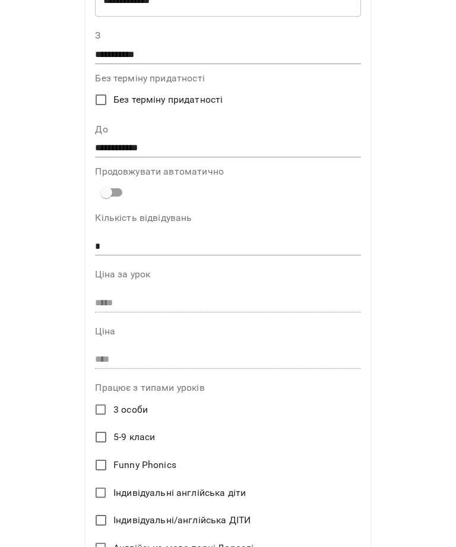
scroll to position [136, 0]
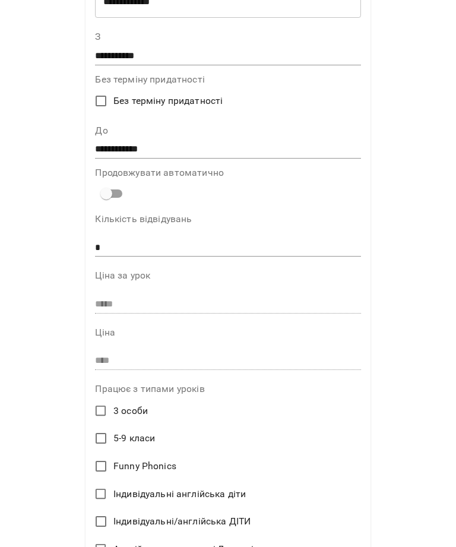
click at [289, 140] on input "**********" at bounding box center [228, 149] width 266 height 19
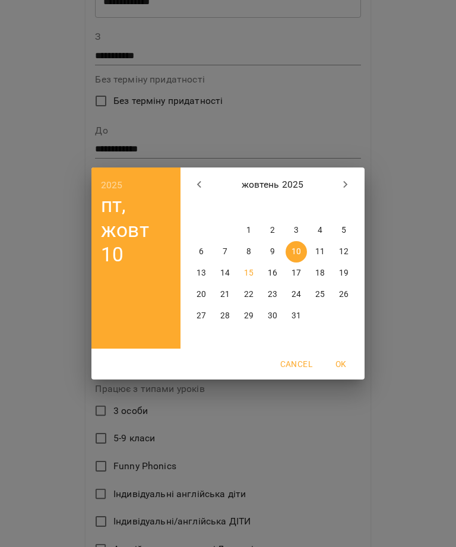
click at [255, 271] on span "15" at bounding box center [248, 273] width 21 height 12
type input "**********"
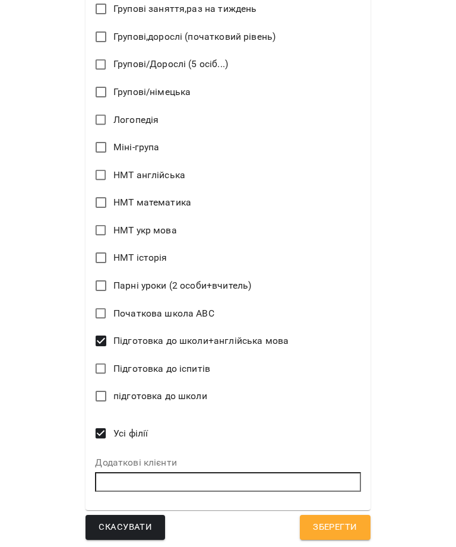
scroll to position [757, 0]
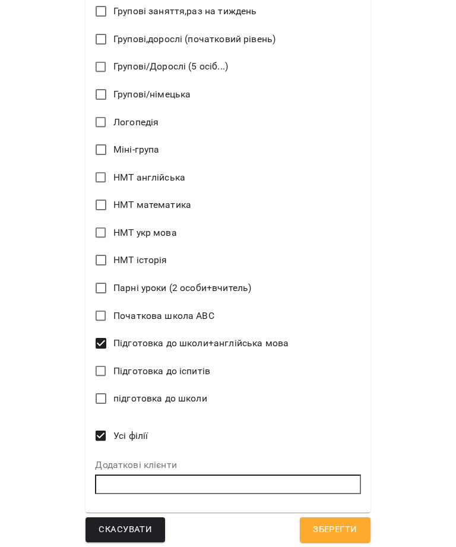
click at [343, 527] on span "Зберегти" at bounding box center [335, 529] width 44 height 15
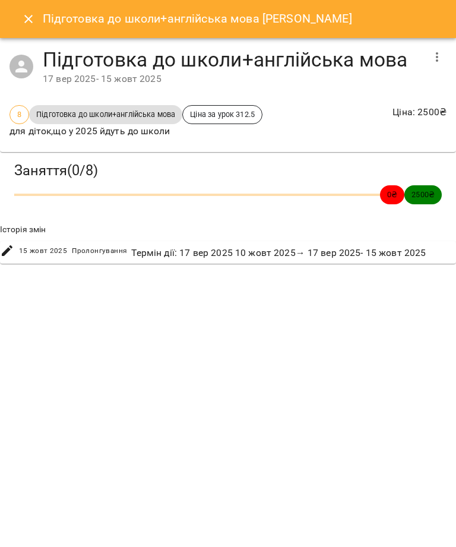
click at [26, 23] on icon "Close" at bounding box center [28, 19] width 14 height 14
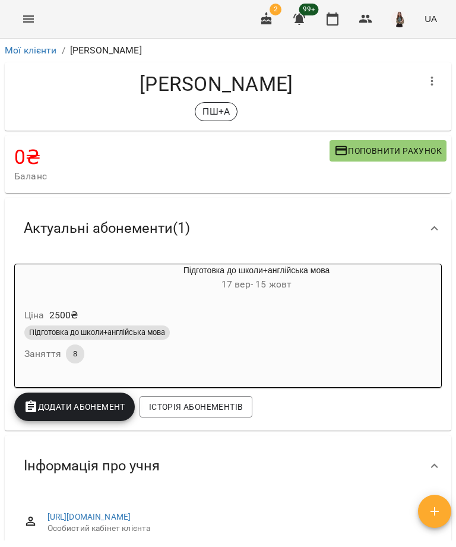
scroll to position [0, 0]
click at [369, 298] on div "Ціна 1650 ₴ Групові заняття англійська мова початкова школа Заняття 8" at bounding box center [228, 338] width 427 height 81
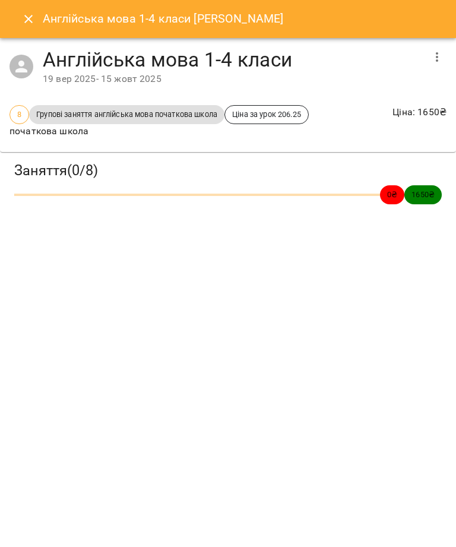
click at [432, 58] on icon "button" at bounding box center [437, 57] width 14 height 14
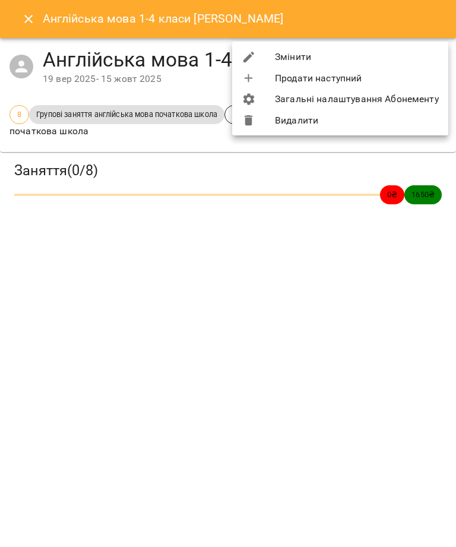
click at [392, 46] on li "Змінити" at bounding box center [340, 56] width 216 height 21
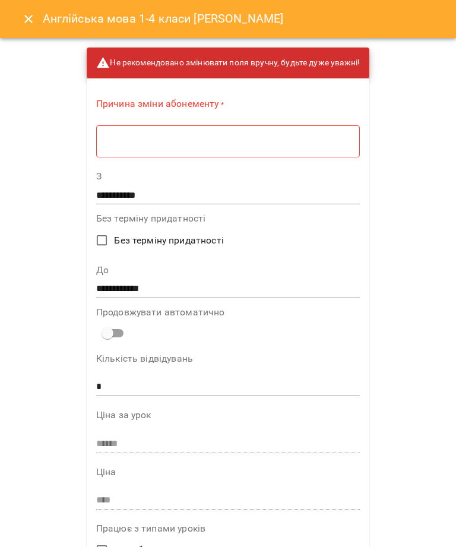
click at [303, 137] on textarea at bounding box center [228, 141] width 247 height 11
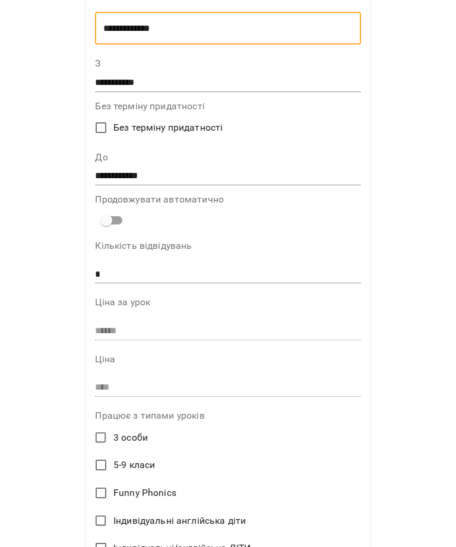
scroll to position [121, 0]
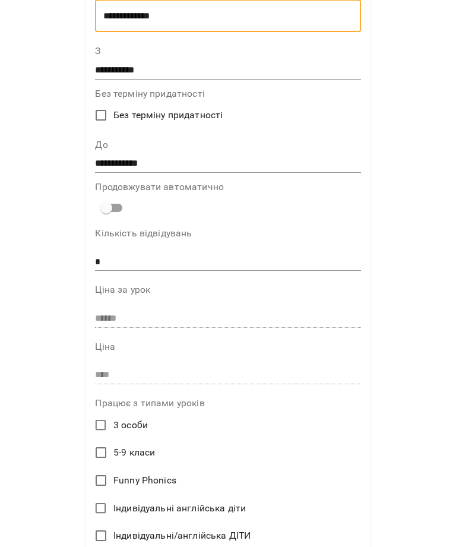
type textarea "**********"
click at [325, 156] on input "**********" at bounding box center [228, 164] width 266 height 19
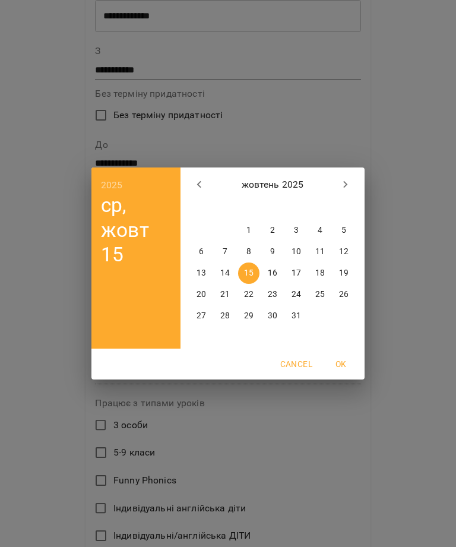
click at [298, 278] on p "17" at bounding box center [297, 273] width 10 height 12
type input "**********"
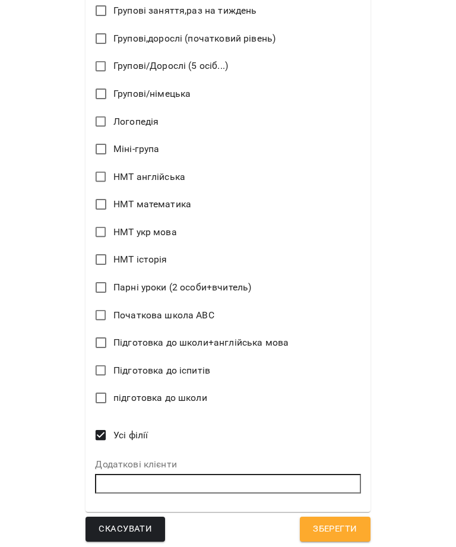
scroll to position [757, 0]
click at [360, 533] on button "Зберегти" at bounding box center [335, 530] width 70 height 25
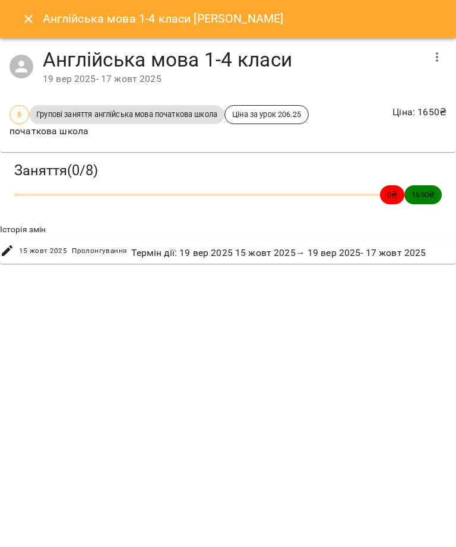
click at [17, 22] on button "Close" at bounding box center [28, 19] width 29 height 29
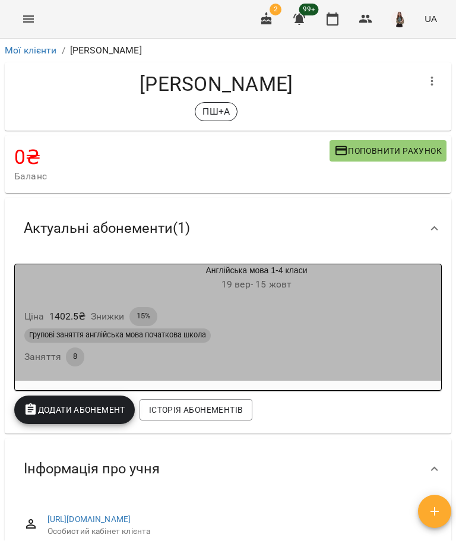
click at [405, 300] on div "Ціна 1402.5 ₴ Знижки 15% Групові заняття англійська мова початкова школа Занятт…" at bounding box center [228, 339] width 427 height 83
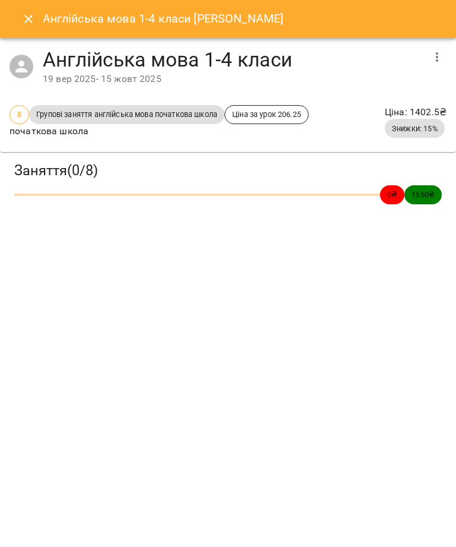
click at [436, 62] on icon "button" at bounding box center [437, 57] width 14 height 14
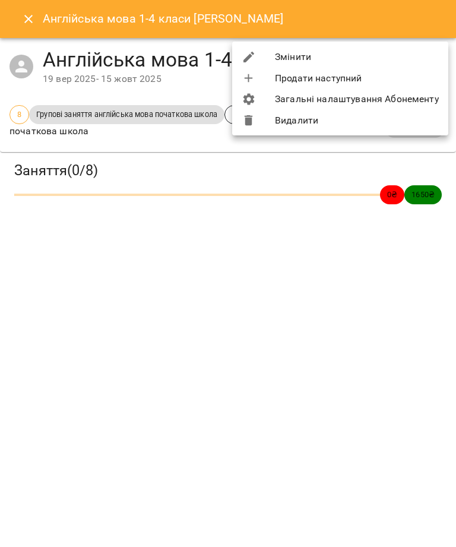
click at [415, 53] on li "Змінити" at bounding box center [340, 56] width 216 height 21
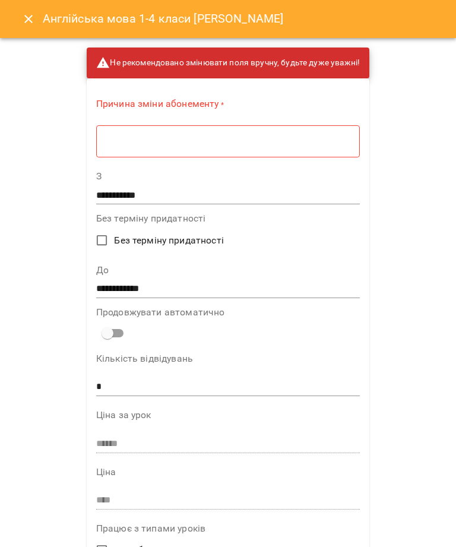
click at [281, 140] on textarea at bounding box center [228, 141] width 247 height 11
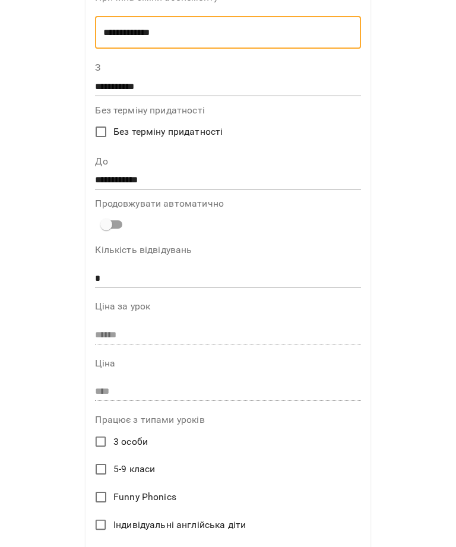
scroll to position [103, 0]
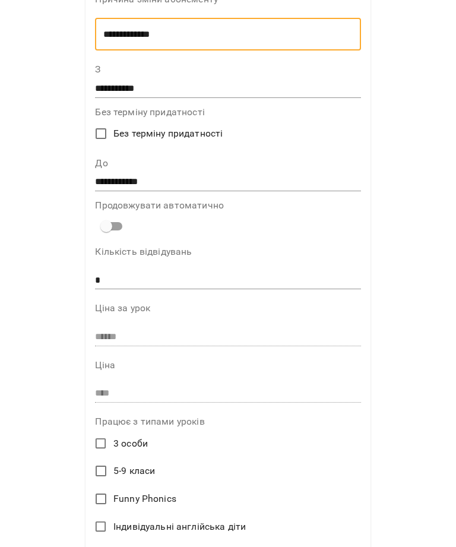
type textarea "**********"
click at [316, 173] on input "**********" at bounding box center [228, 182] width 266 height 19
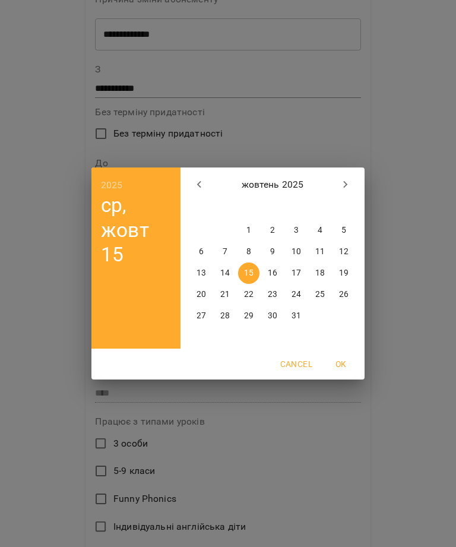
click at [299, 275] on p "17" at bounding box center [297, 273] width 10 height 12
type input "**********"
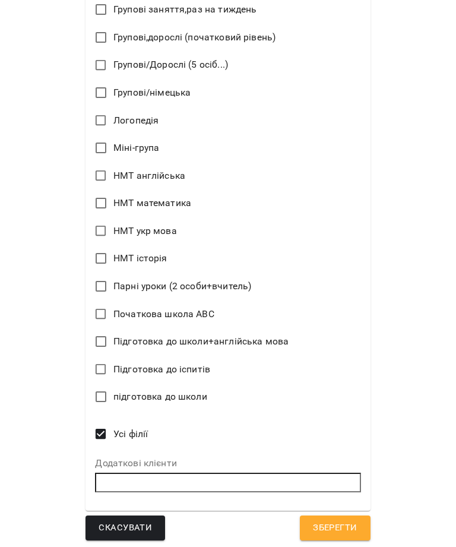
scroll to position [757, 0]
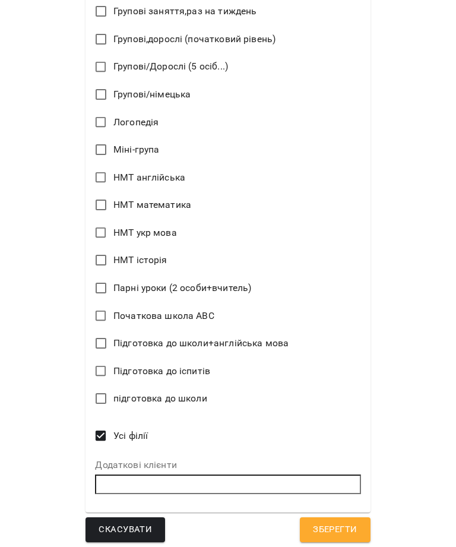
click at [341, 530] on span "Зберегти" at bounding box center [335, 529] width 44 height 15
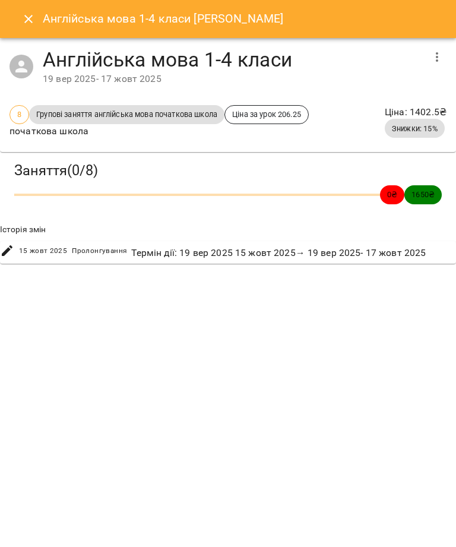
click at [23, 24] on icon "Close" at bounding box center [28, 19] width 14 height 14
